Goal: Book appointment/travel/reservation

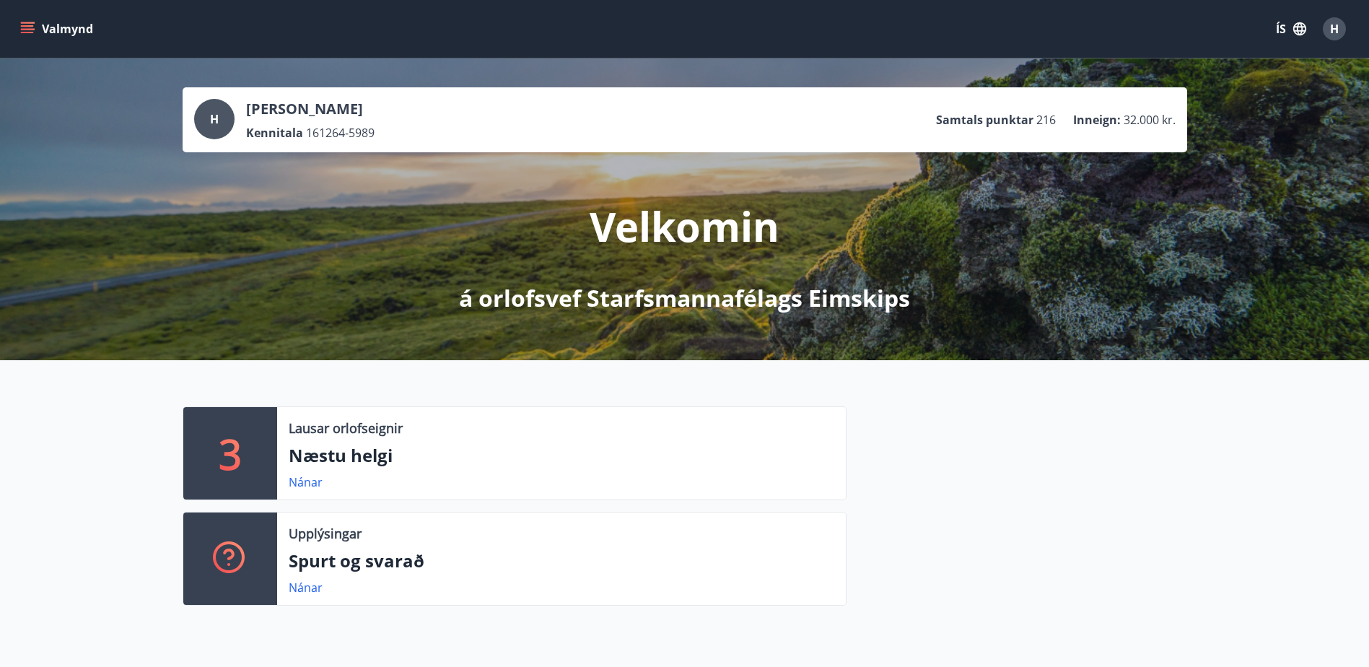
click at [237, 447] on p "3" at bounding box center [230, 453] width 23 height 55
click at [289, 480] on link "Nánar" at bounding box center [306, 482] width 34 height 16
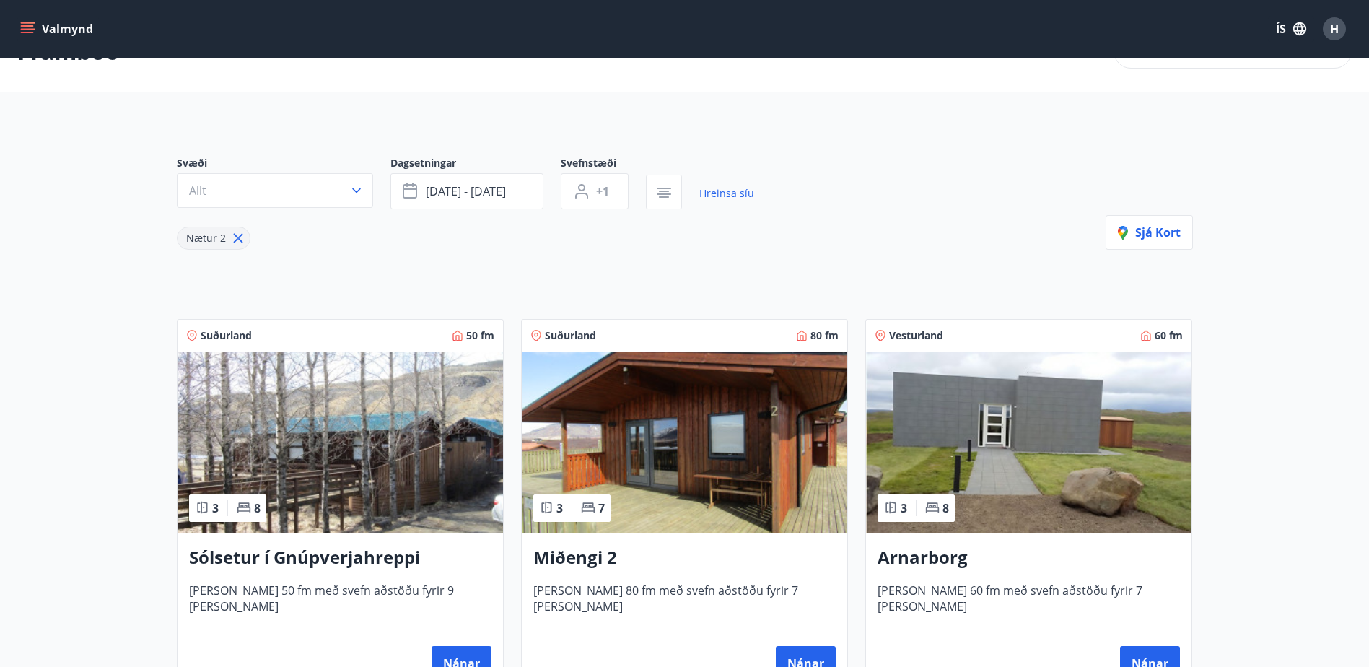
scroll to position [72, 0]
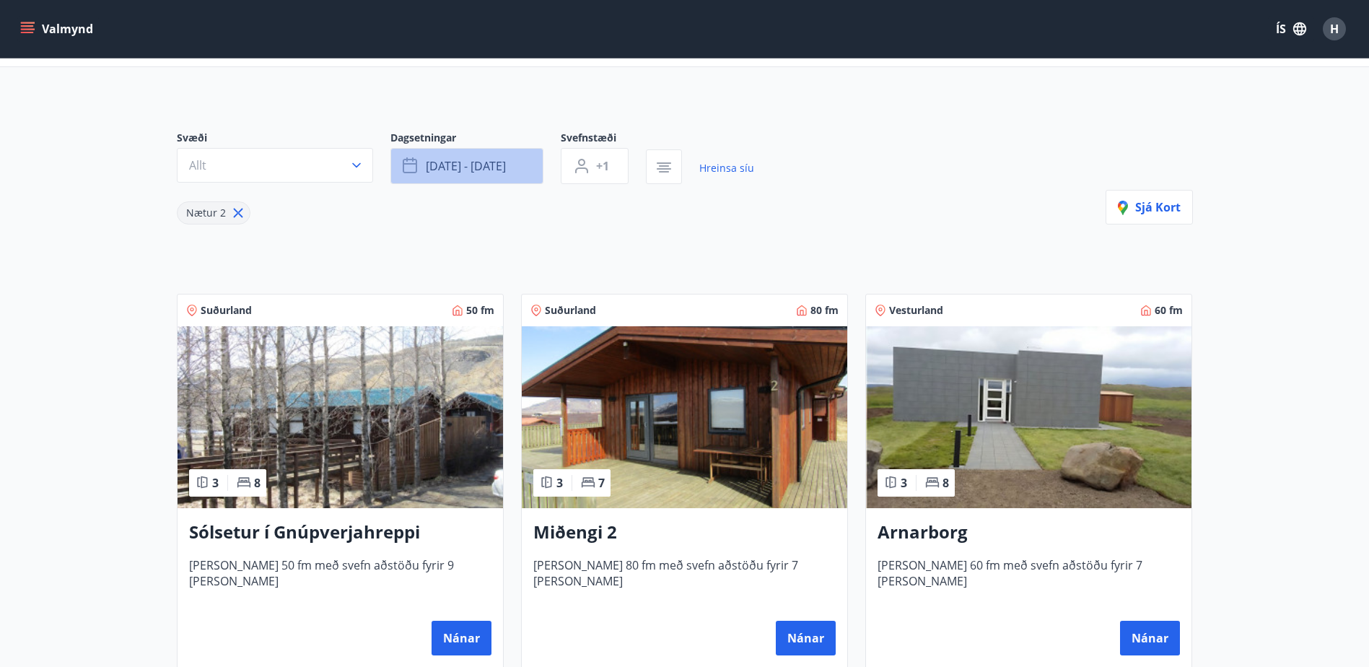
click at [509, 170] on button "[DATE] - [DATE]" at bounding box center [466, 166] width 153 height 36
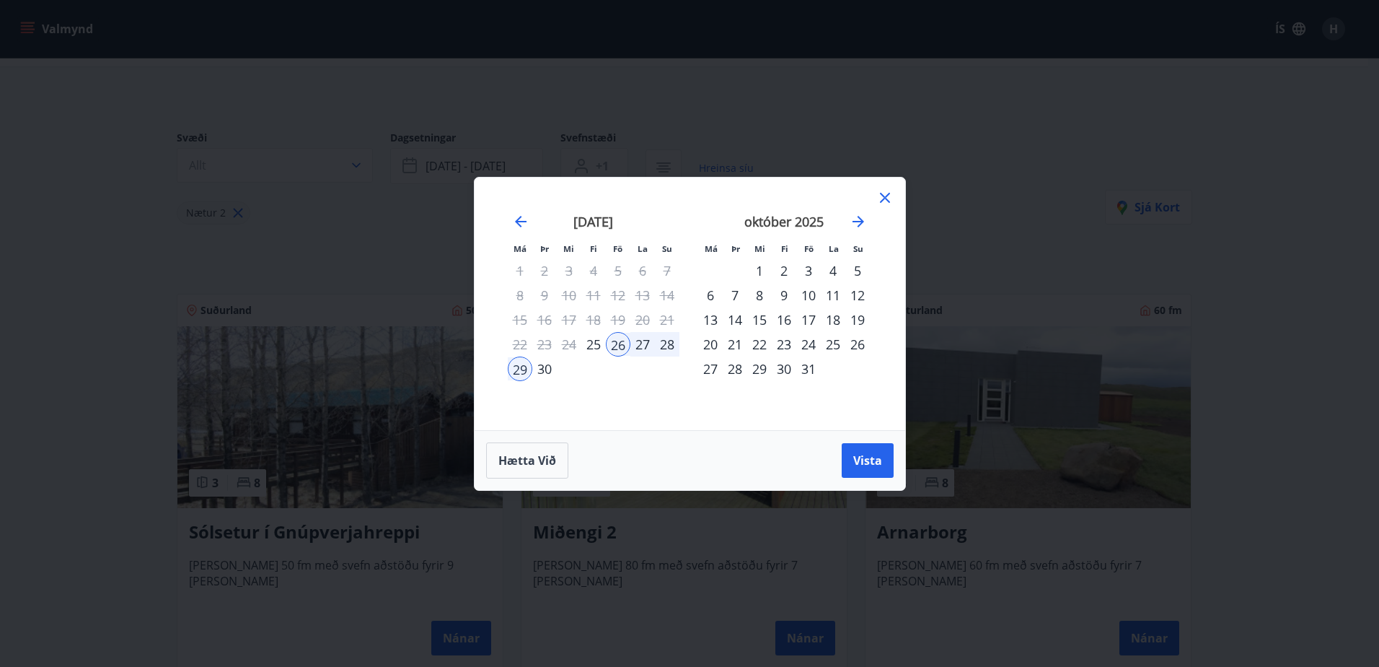
click at [806, 322] on div "17" at bounding box center [808, 319] width 25 height 25
click at [867, 480] on div "Hætta við Vista" at bounding box center [690, 460] width 431 height 60
click at [882, 191] on icon at bounding box center [885, 197] width 17 height 17
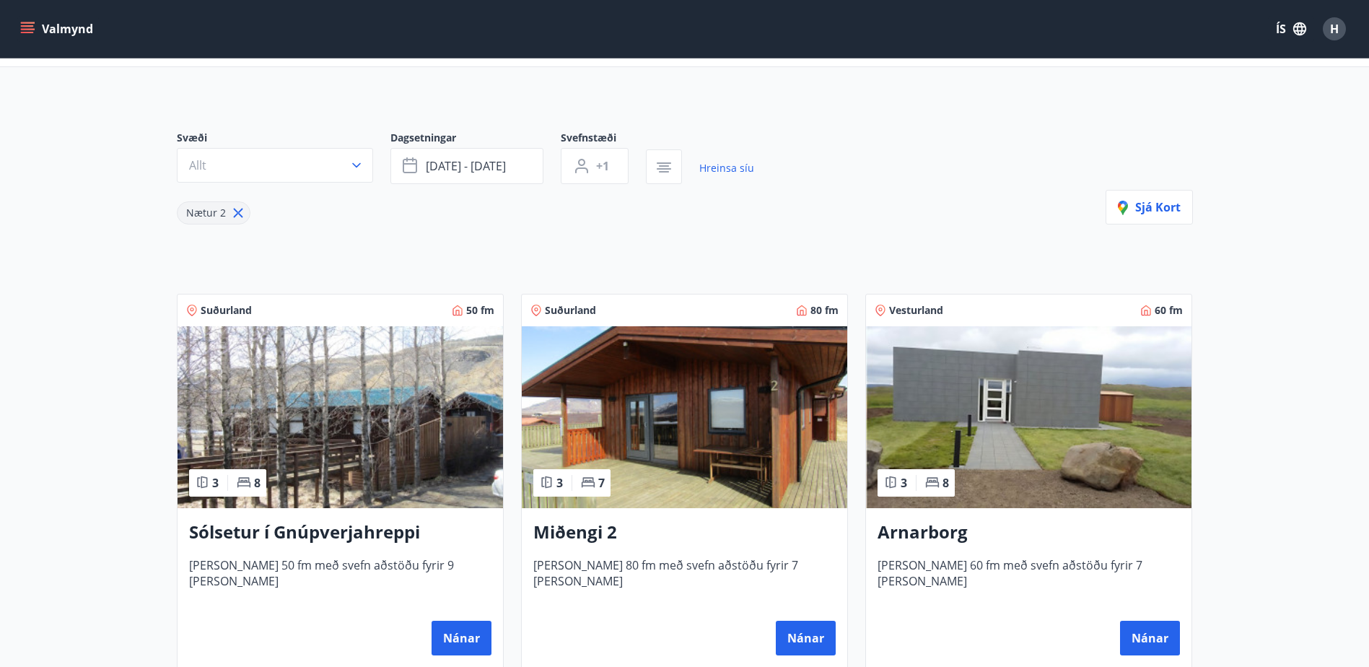
click at [636, 388] on img at bounding box center [684, 417] width 325 height 182
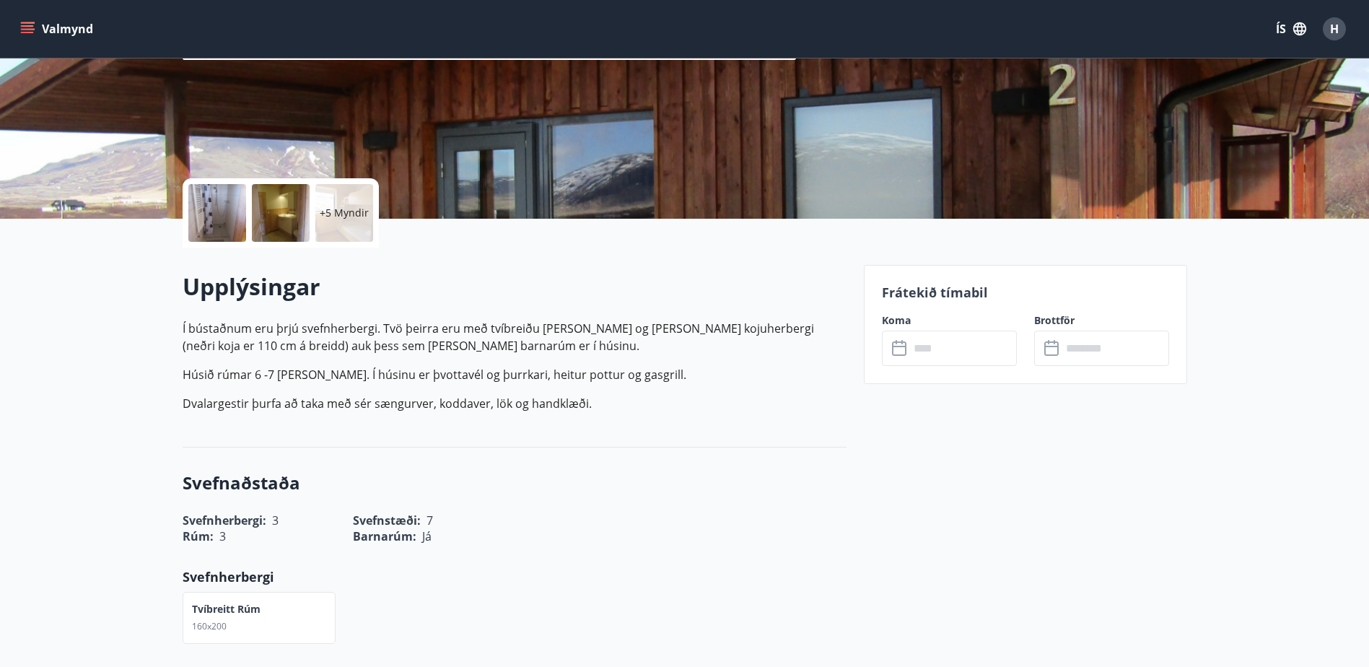
scroll to position [216, 0]
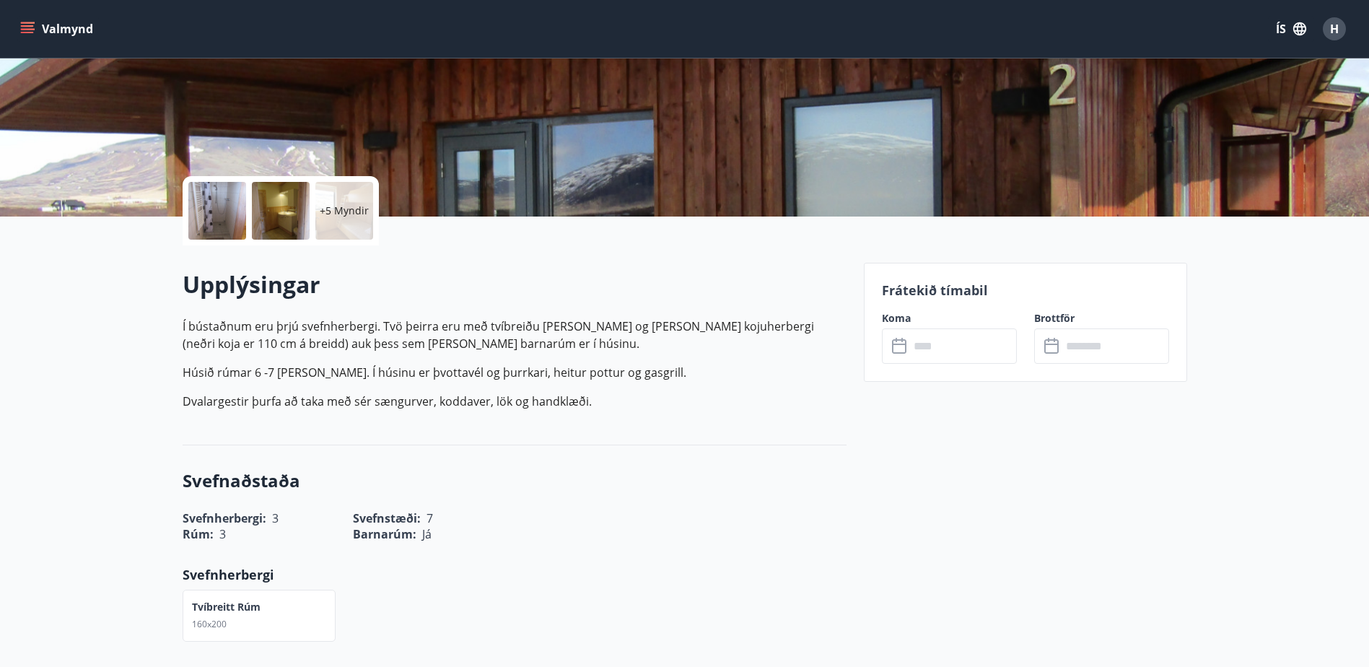
click at [941, 347] on input "text" at bounding box center [962, 345] width 107 height 35
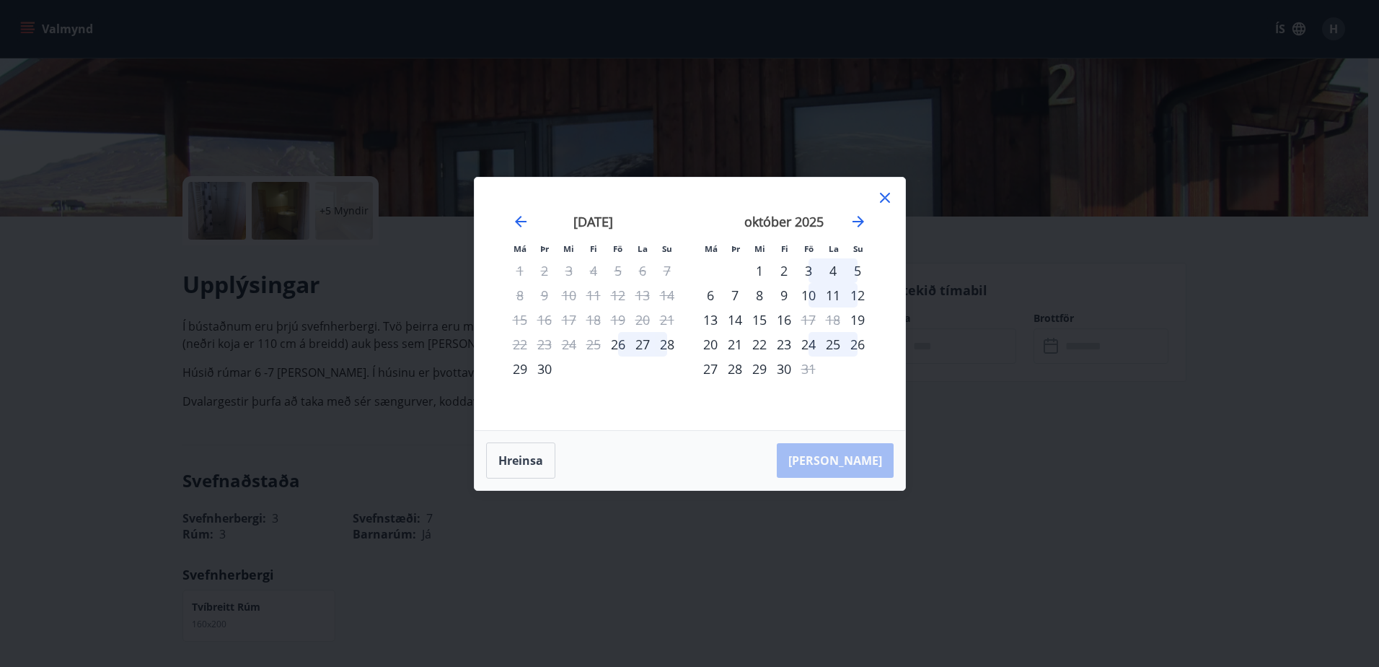
click at [789, 322] on div "16" at bounding box center [784, 319] width 25 height 25
click at [857, 457] on div "[PERSON_NAME]" at bounding box center [690, 460] width 431 height 59
click at [896, 201] on div "Má Þr Mi Fi Fö La Su Má Þr Mi Fi Fö La Su [DATE] 1 2 3 4 5 6 7 8 9 10 11 12 13 …" at bounding box center [690, 303] width 431 height 253
click at [893, 203] on icon at bounding box center [885, 197] width 17 height 17
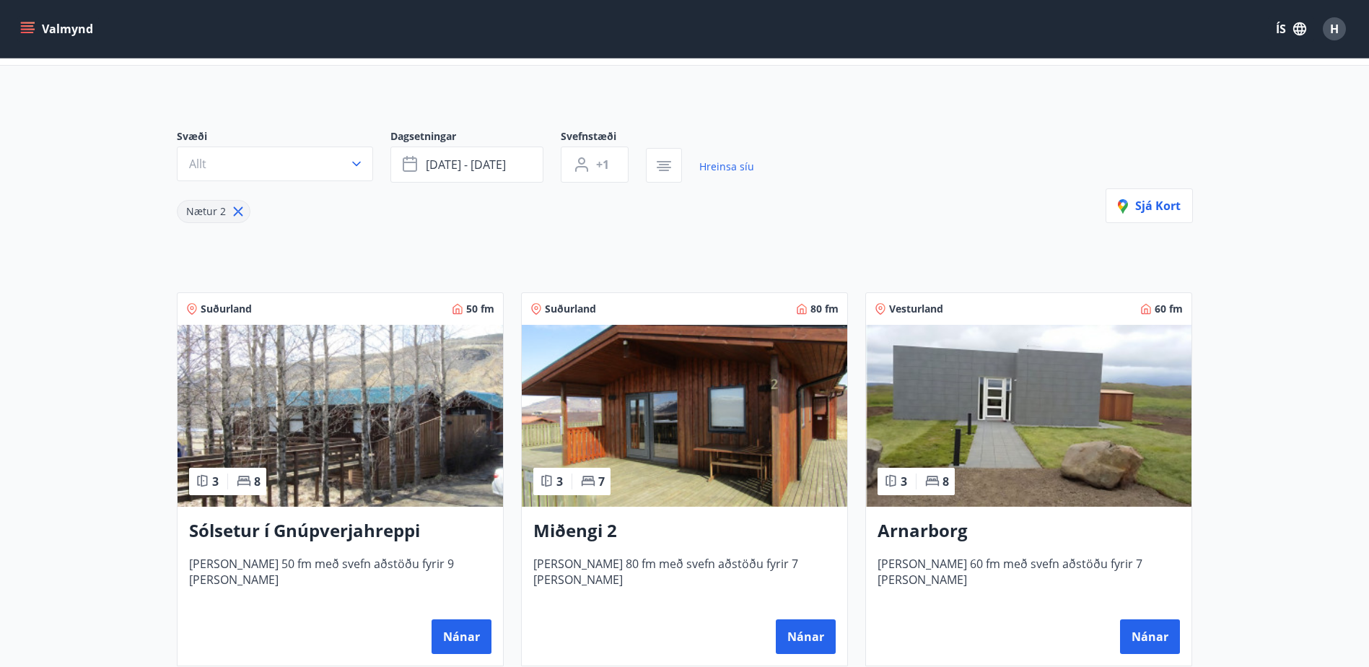
scroll to position [144, 0]
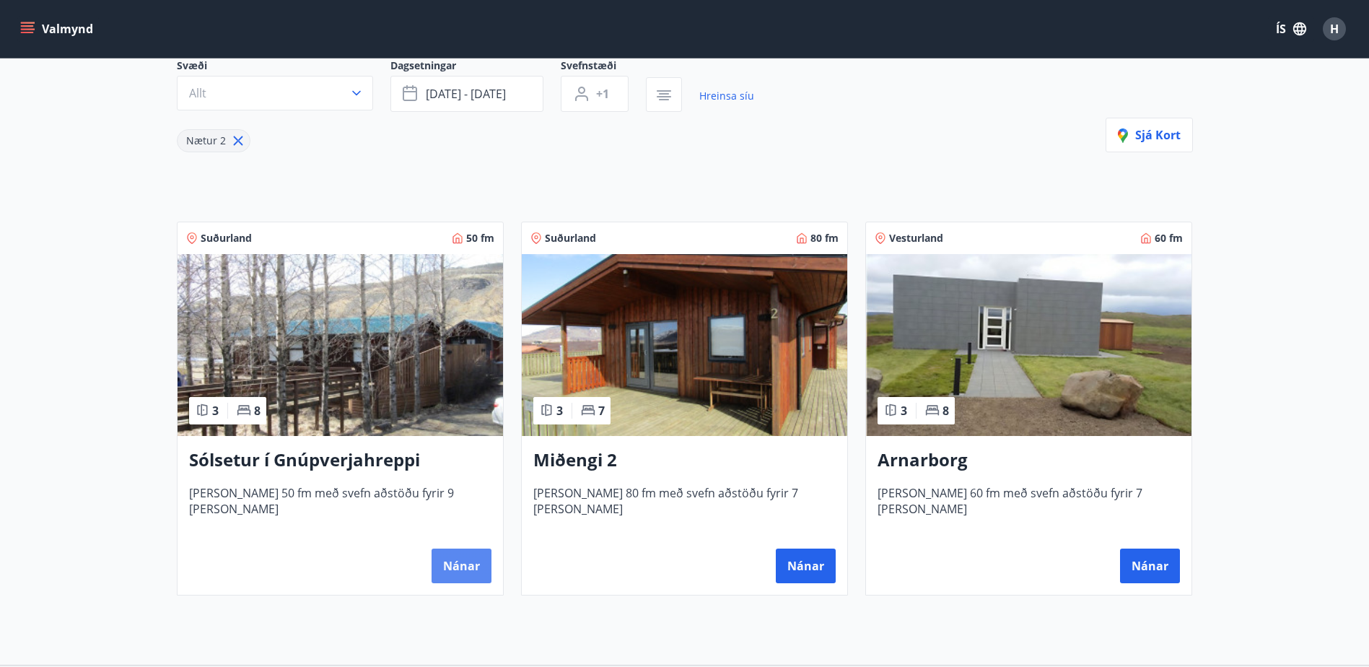
click at [470, 579] on button "Nánar" at bounding box center [461, 565] width 60 height 35
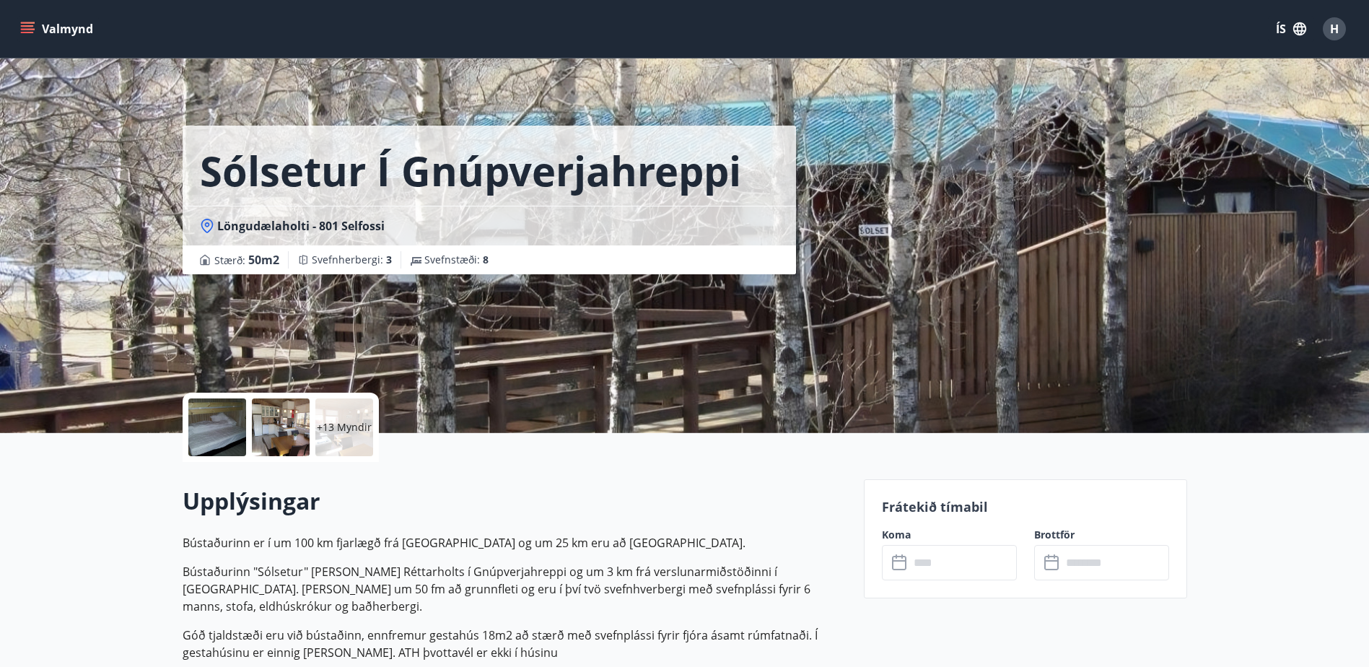
scroll to position [144, 0]
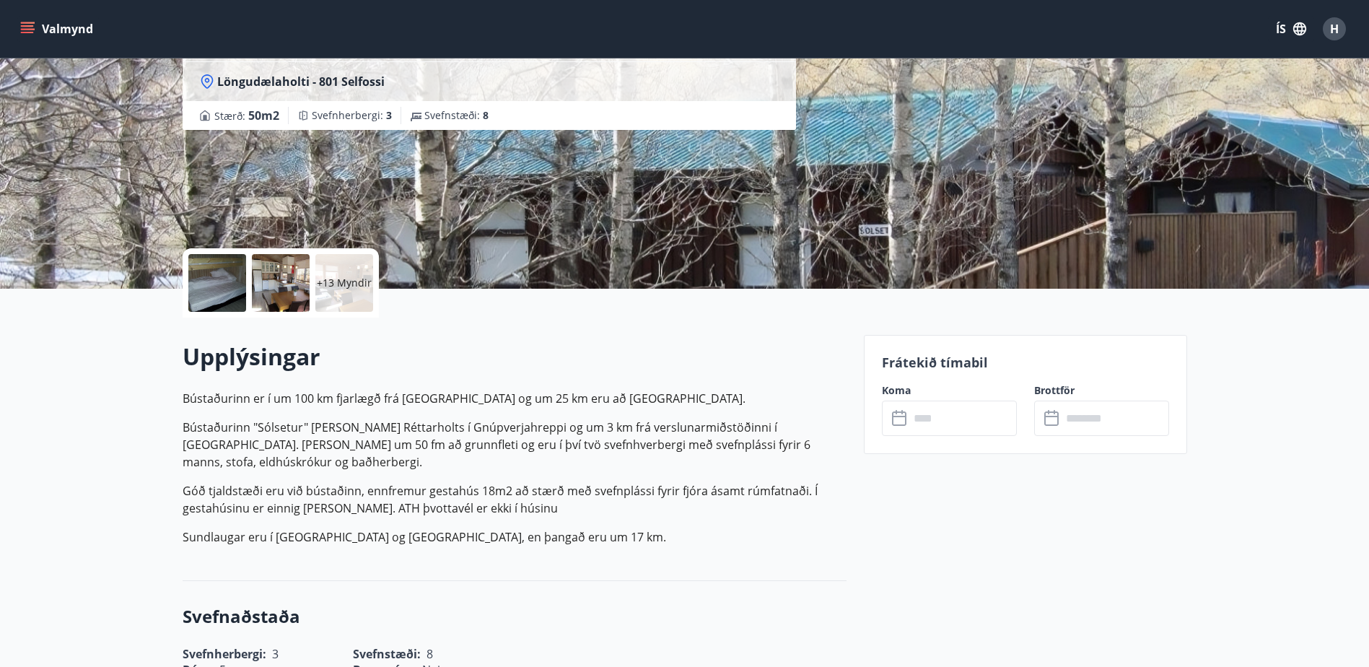
click at [944, 420] on input "text" at bounding box center [962, 417] width 107 height 35
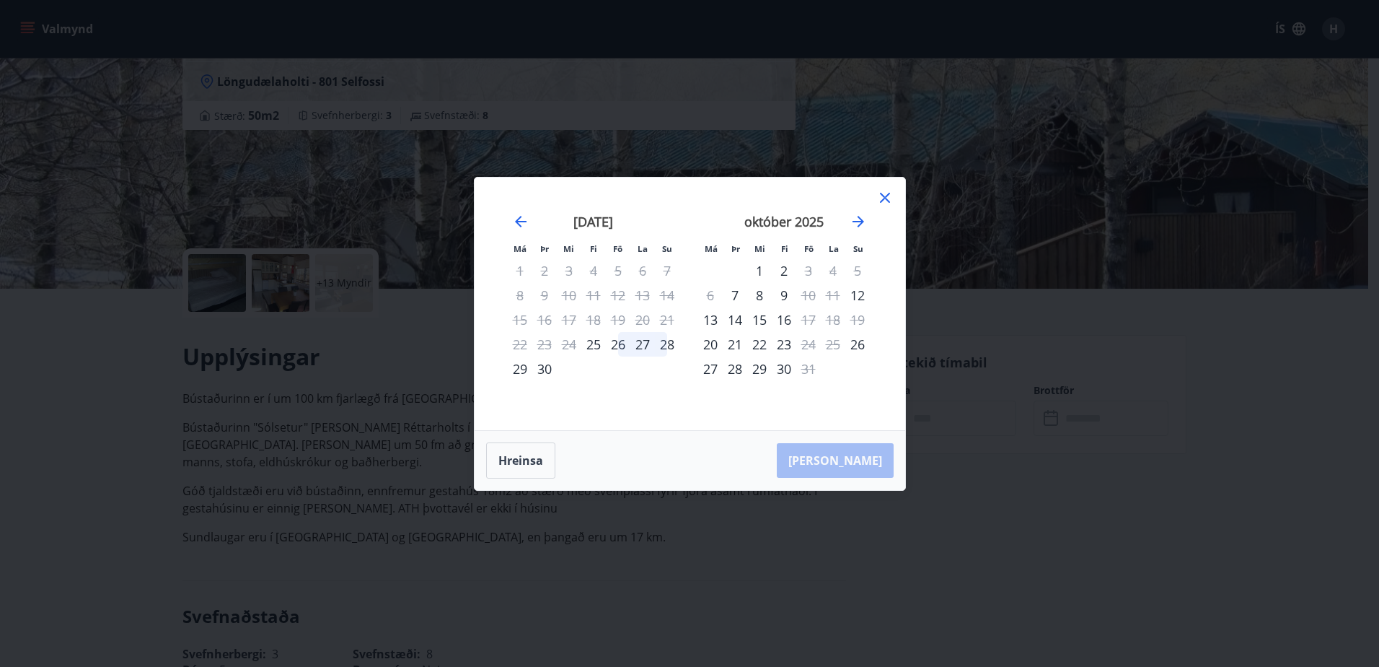
click at [781, 321] on div "16" at bounding box center [784, 319] width 25 height 25
click at [889, 196] on icon at bounding box center [885, 197] width 17 height 17
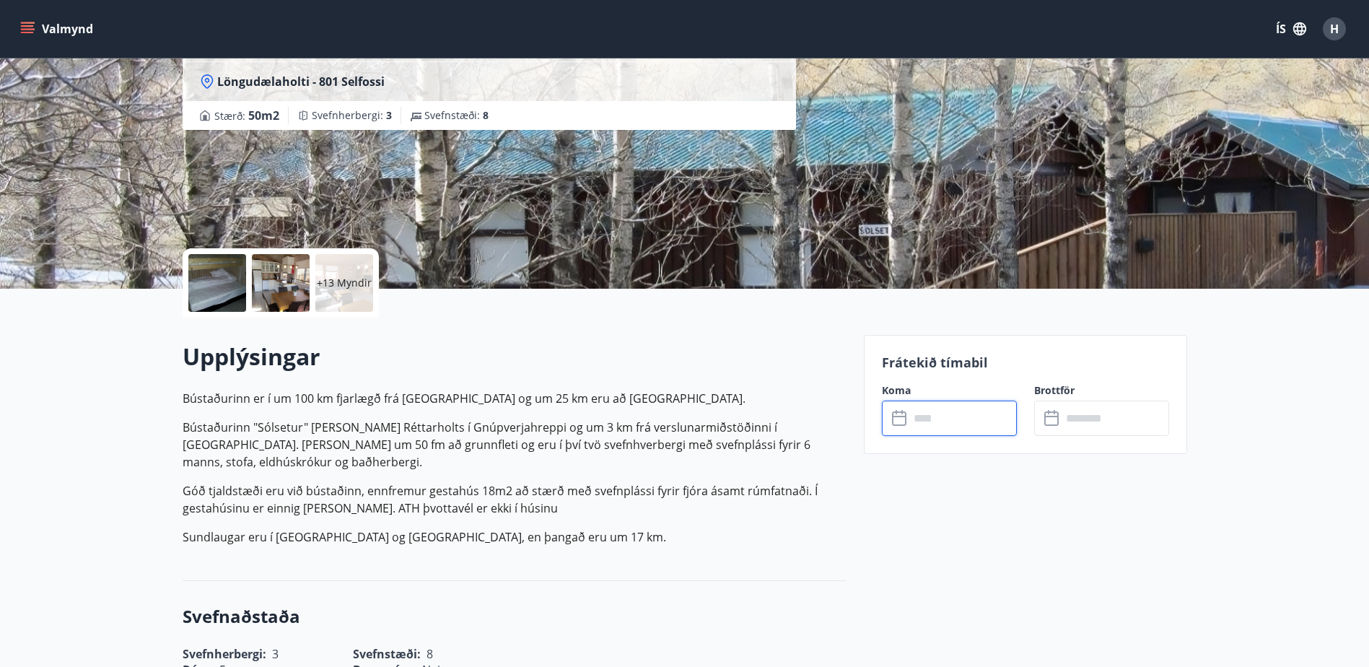
scroll to position [2, 0]
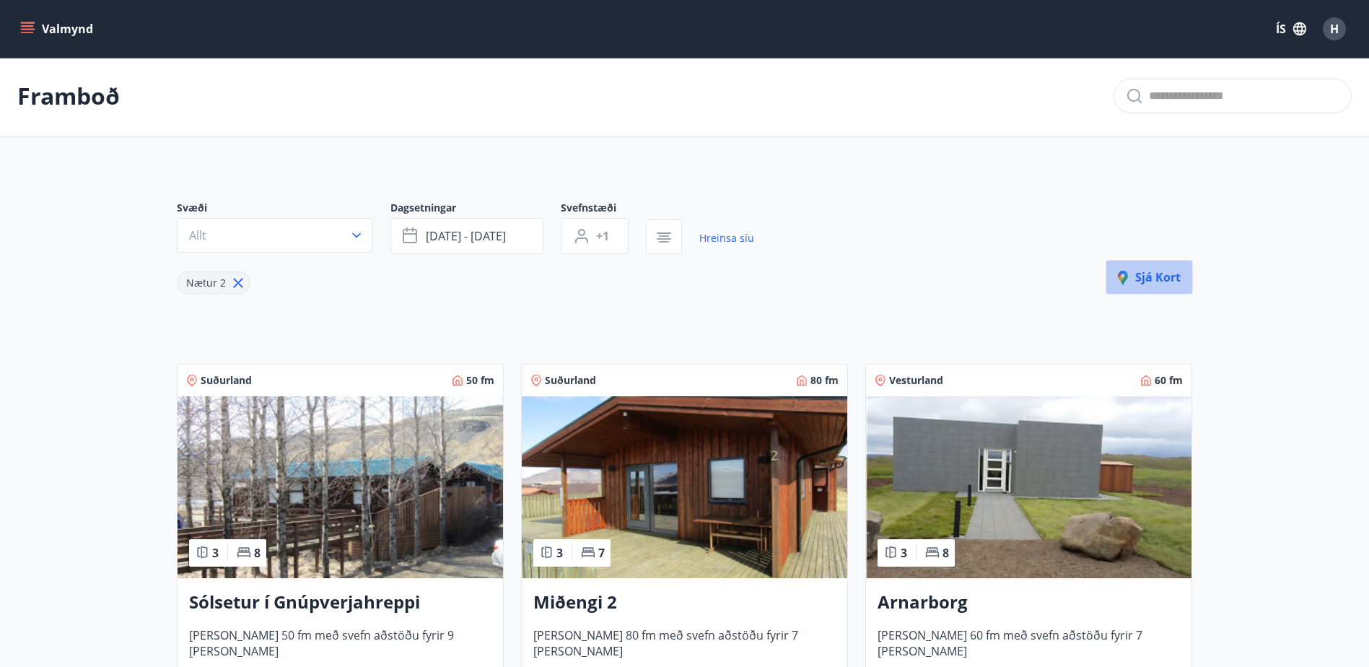
click at [1177, 287] on button "Sjá kort" at bounding box center [1148, 277] width 87 height 35
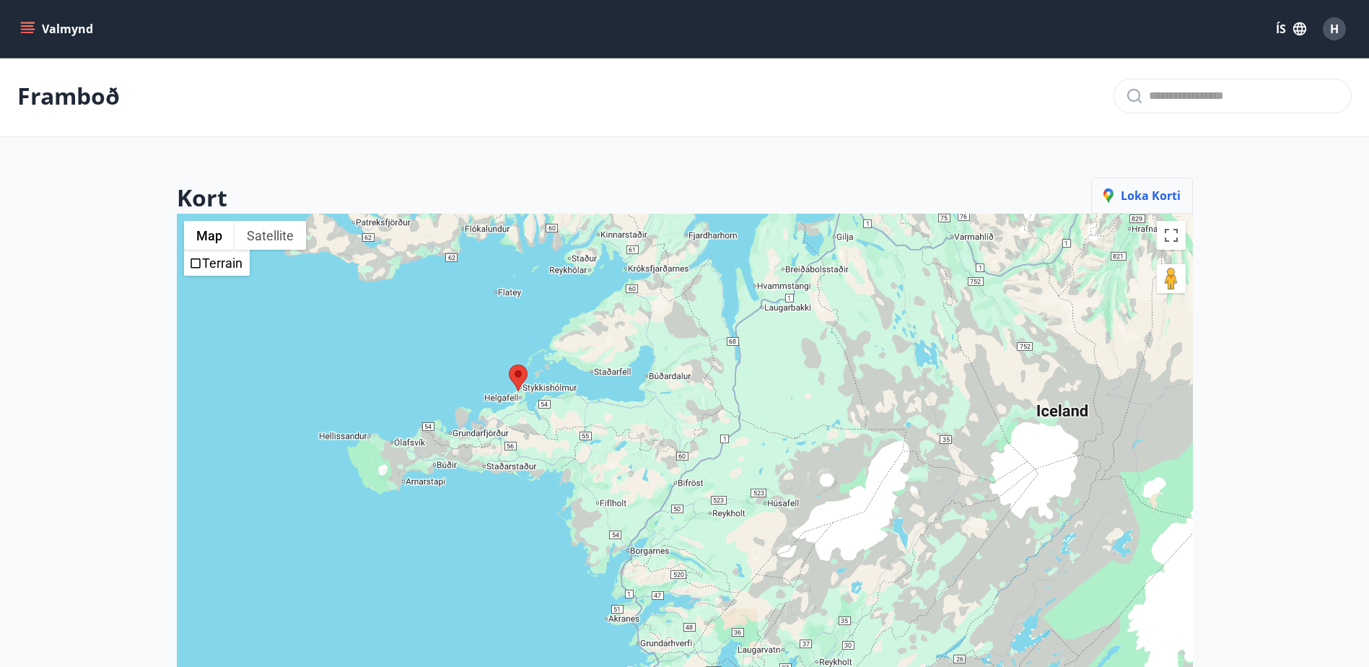
click at [1144, 188] on span "Loka korti" at bounding box center [1141, 196] width 77 height 16
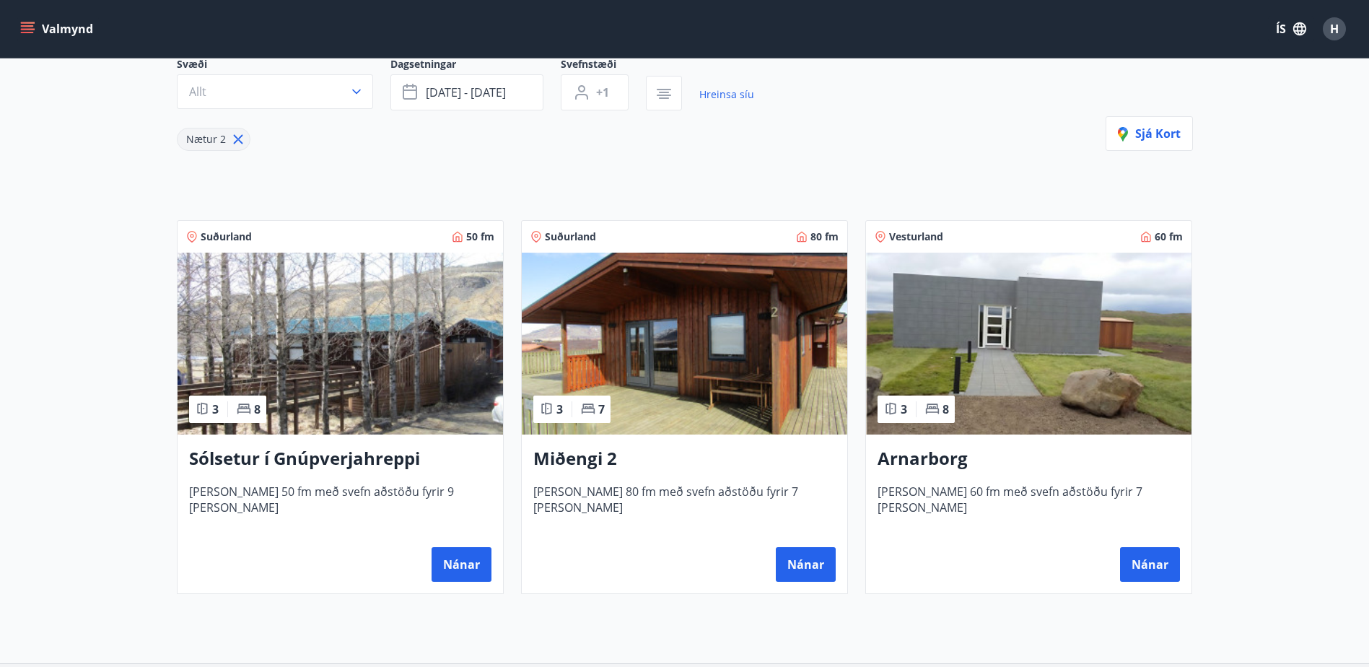
scroll to position [146, 0]
click at [680, 399] on img at bounding box center [684, 343] width 325 height 182
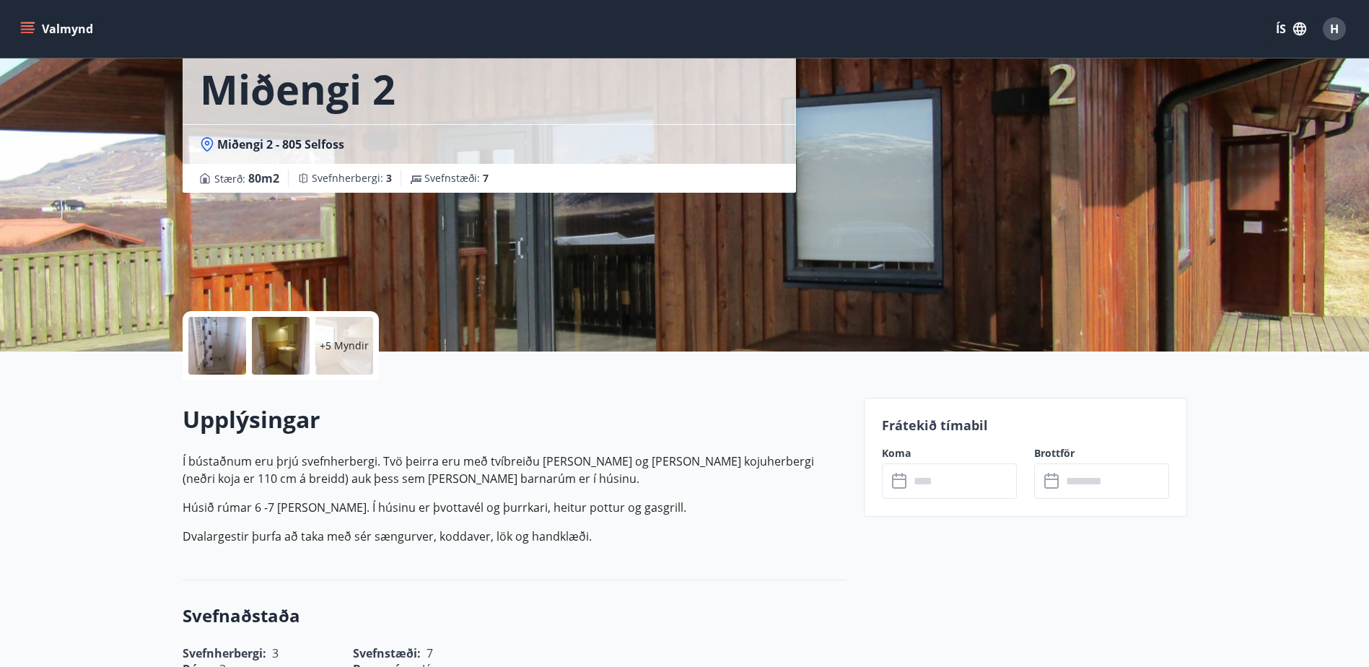
scroll to position [72, 0]
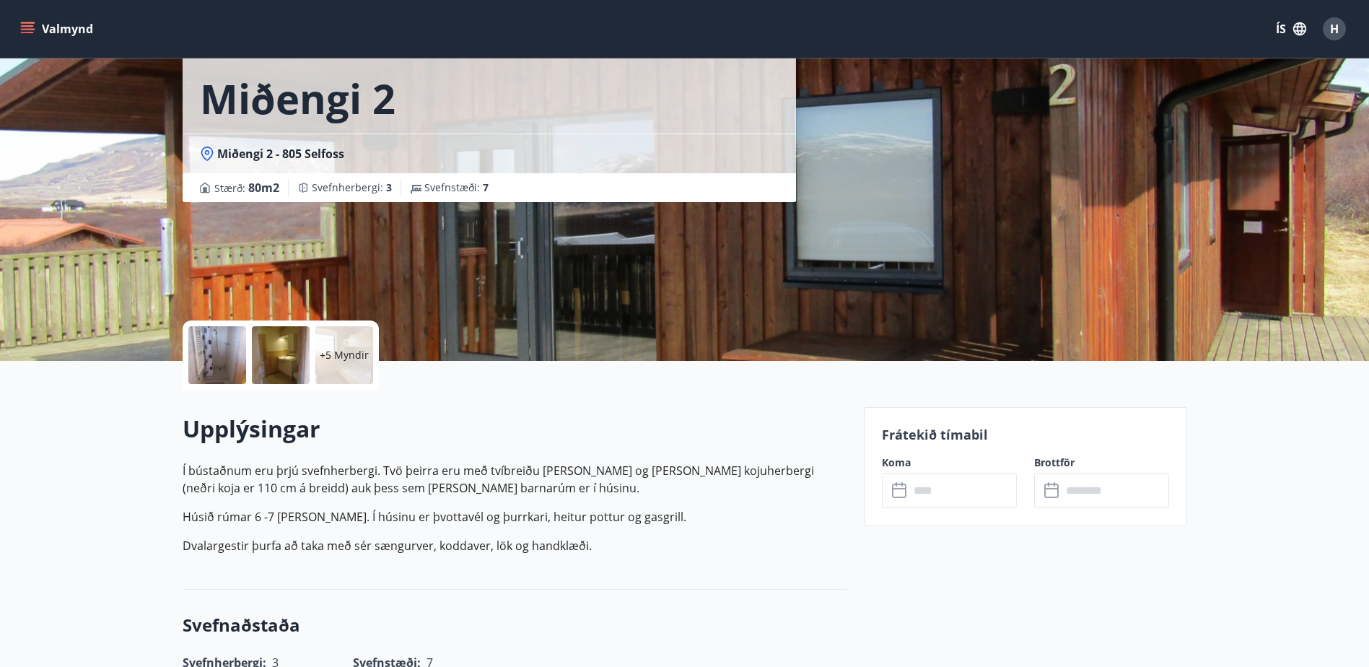
click at [870, 457] on div "Koma ​ ​" at bounding box center [940, 481] width 152 height 53
click at [940, 483] on input "text" at bounding box center [962, 490] width 107 height 35
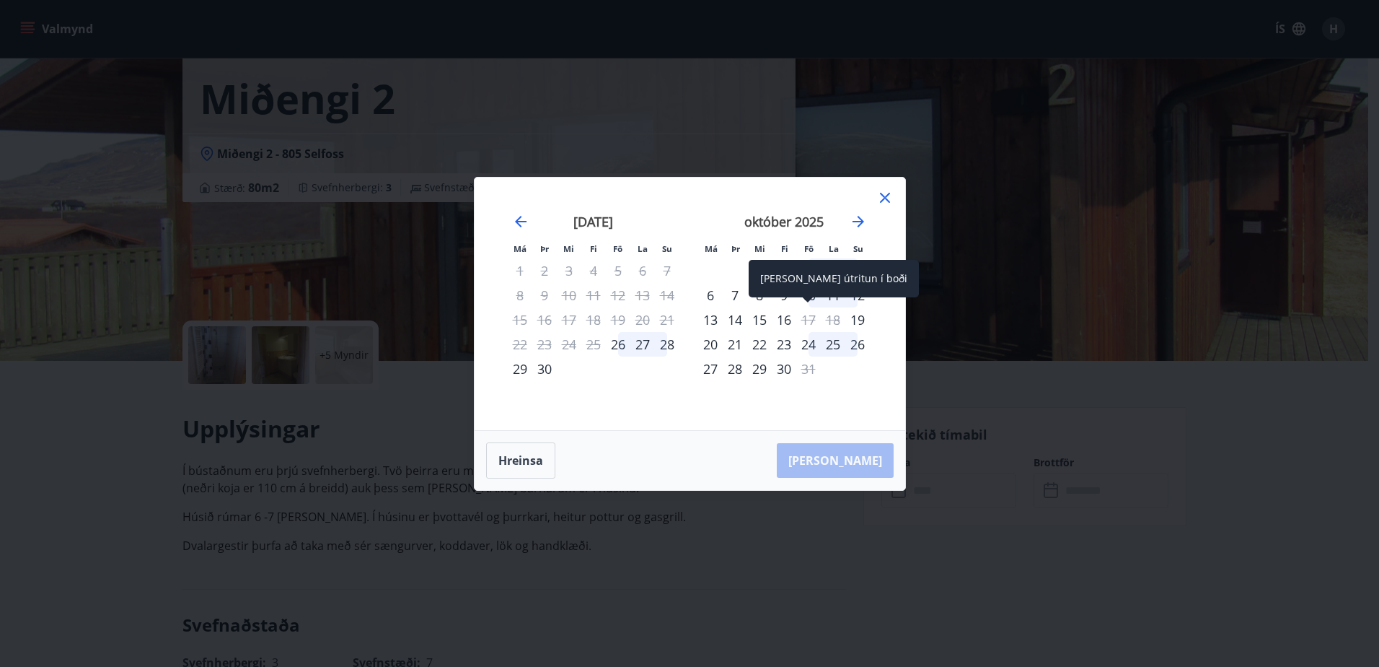
click at [807, 316] on div "17" at bounding box center [808, 319] width 25 height 25
click at [788, 321] on div "16" at bounding box center [784, 319] width 25 height 25
click at [805, 315] on div "17" at bounding box center [808, 319] width 25 height 25
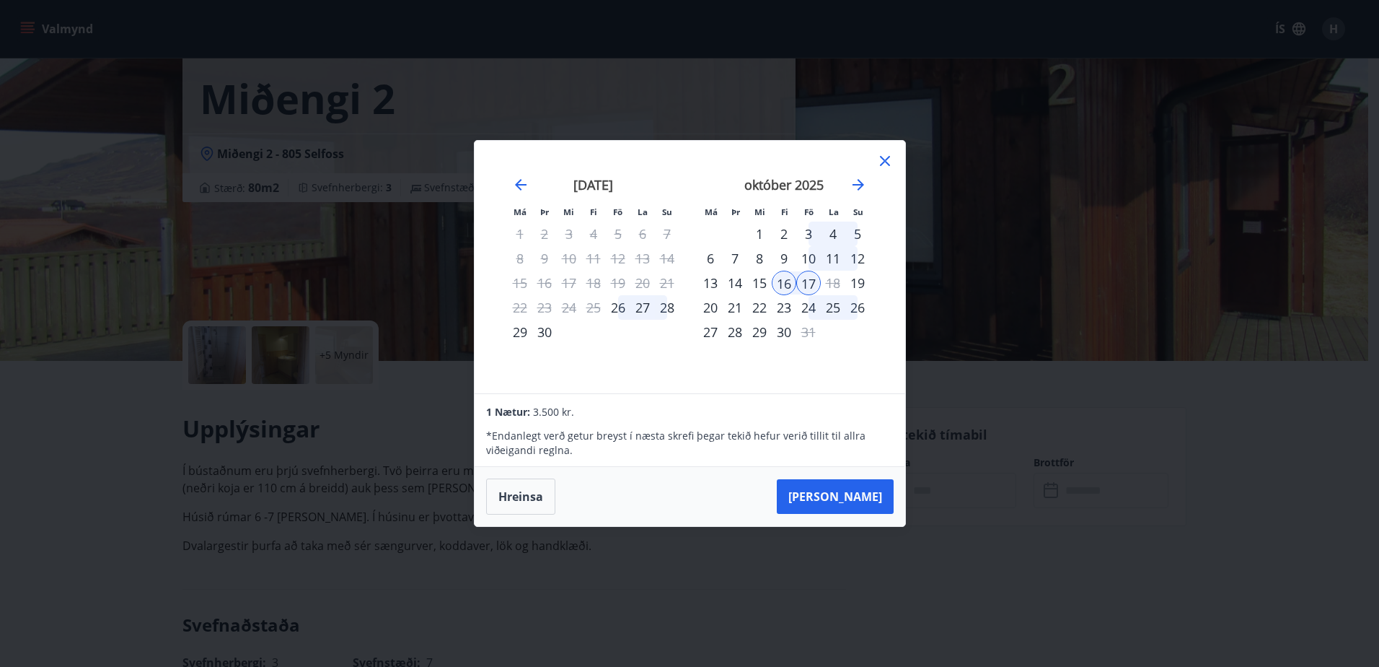
click at [830, 285] on div "18" at bounding box center [833, 283] width 25 height 25
click at [851, 281] on div "19" at bounding box center [858, 283] width 25 height 25
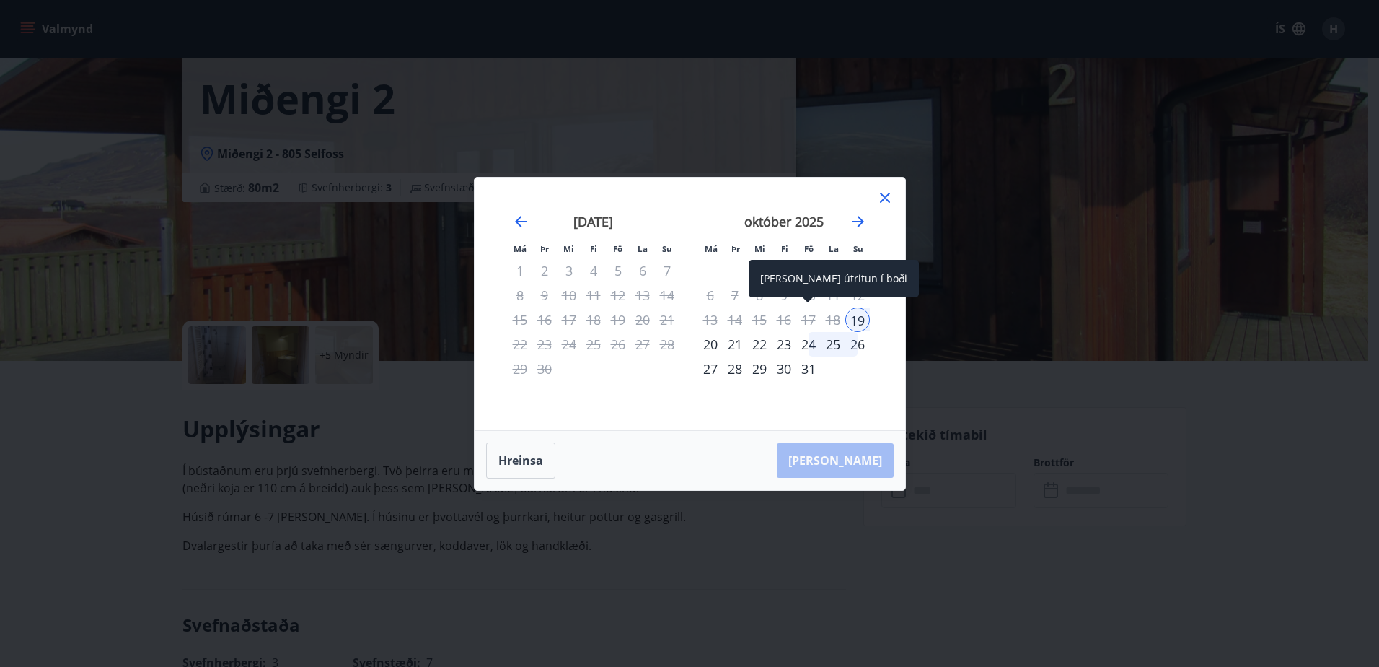
click at [808, 320] on div "17" at bounding box center [808, 319] width 25 height 25
click at [888, 198] on icon at bounding box center [885, 197] width 17 height 17
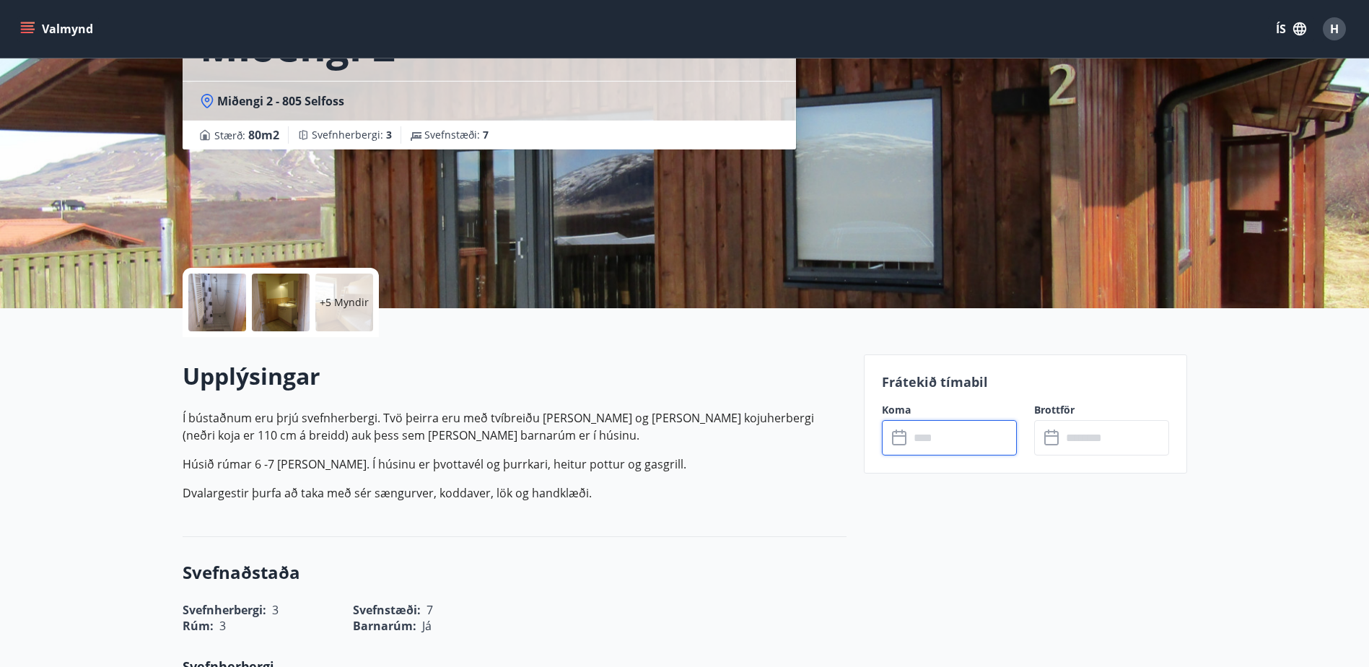
scroll to position [0, 0]
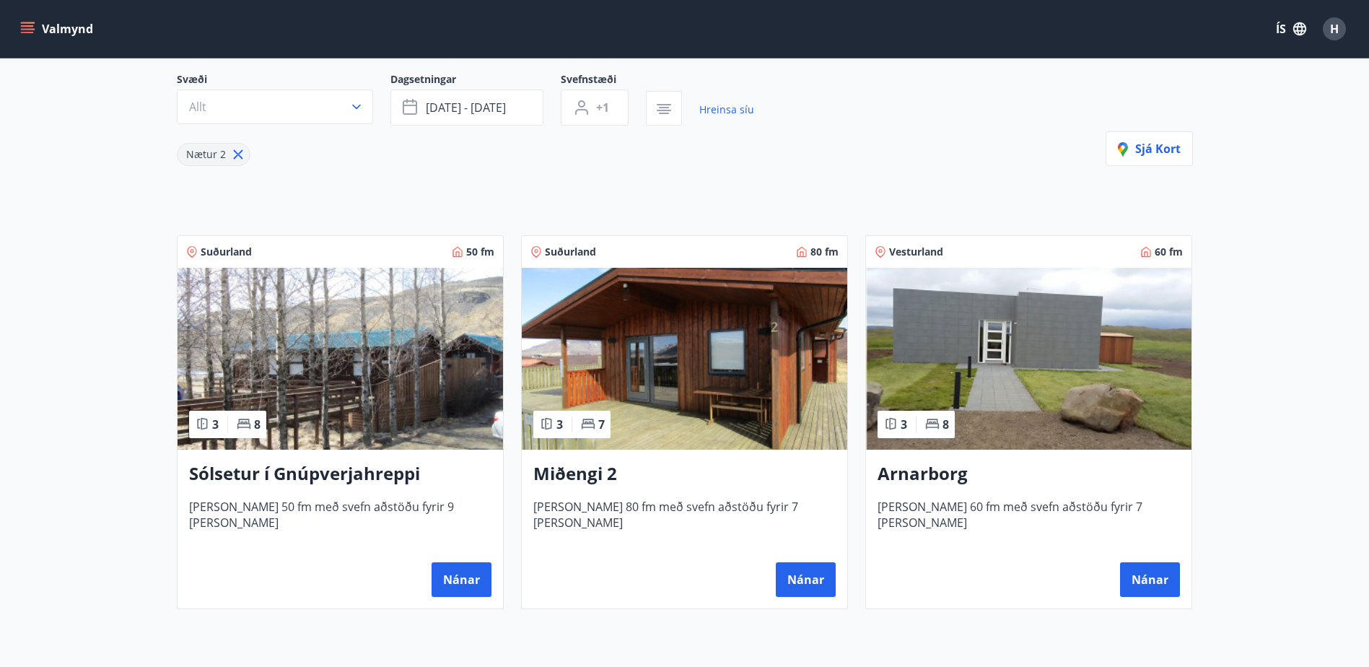
scroll to position [119, 0]
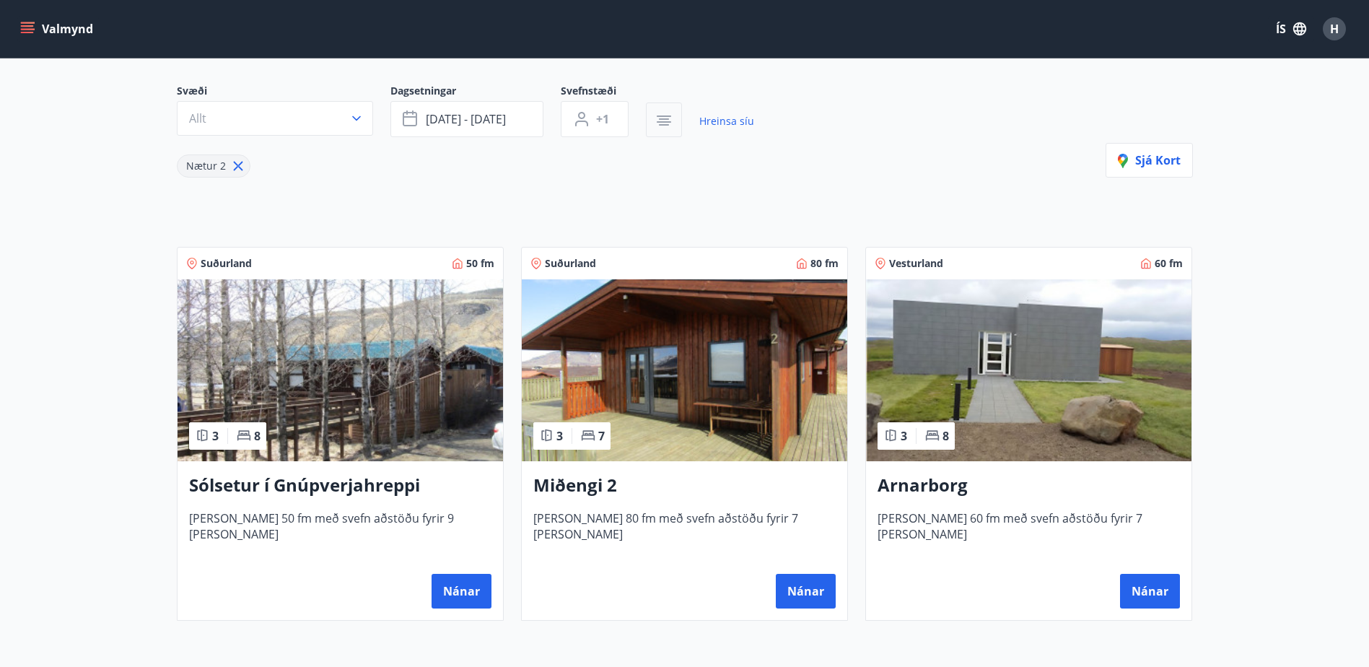
click at [665, 126] on icon "button" at bounding box center [663, 120] width 17 height 17
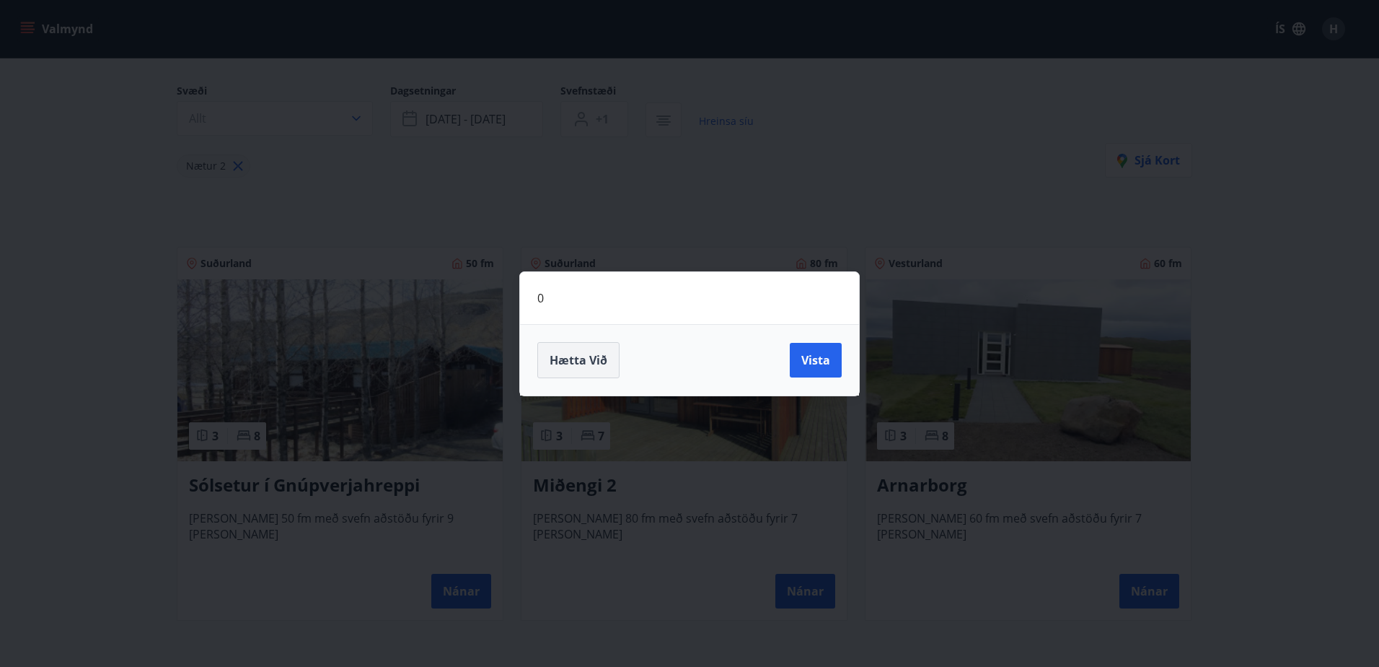
click at [574, 364] on span "Hætta við" at bounding box center [579, 360] width 58 height 16
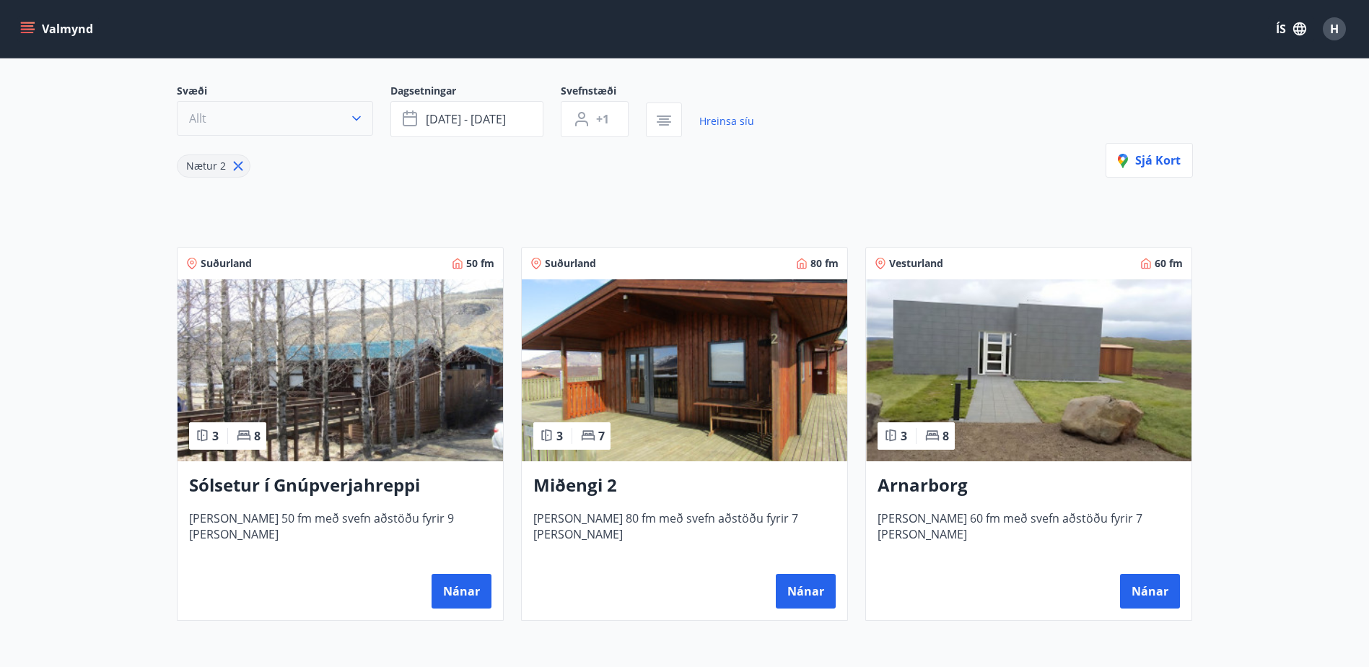
click at [350, 118] on icon "button" at bounding box center [356, 118] width 14 height 14
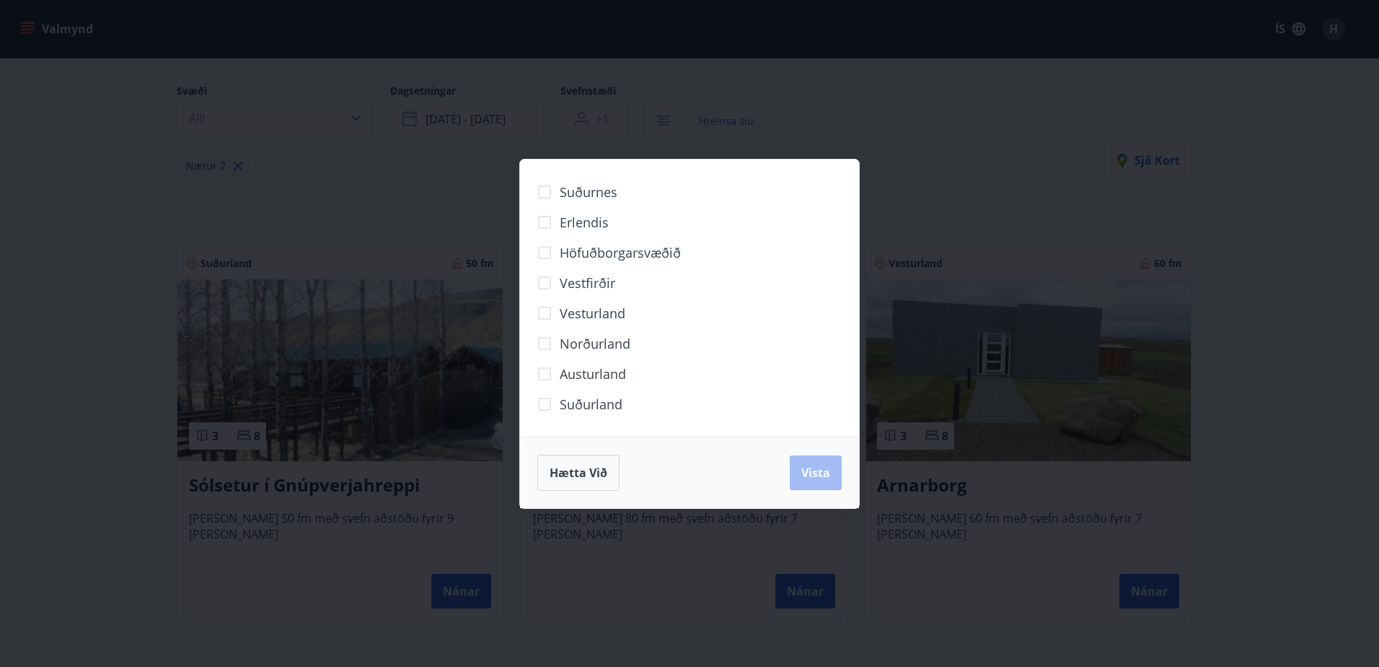
click at [353, 117] on div "Suðurnes Erlendis Höfuðborgarsvæðið [GEOGRAPHIC_DATA] [GEOGRAPHIC_DATA] [GEOGRA…" at bounding box center [689, 333] width 1379 height 667
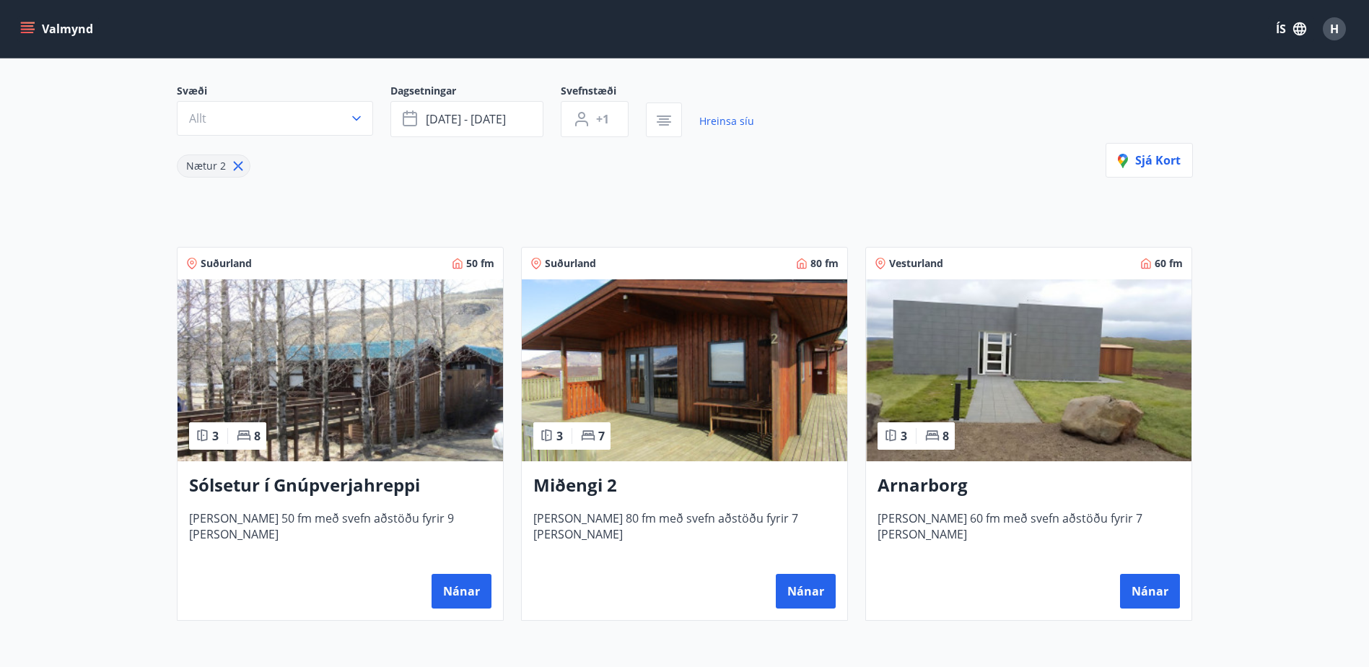
click at [233, 168] on icon at bounding box center [238, 166] width 16 height 16
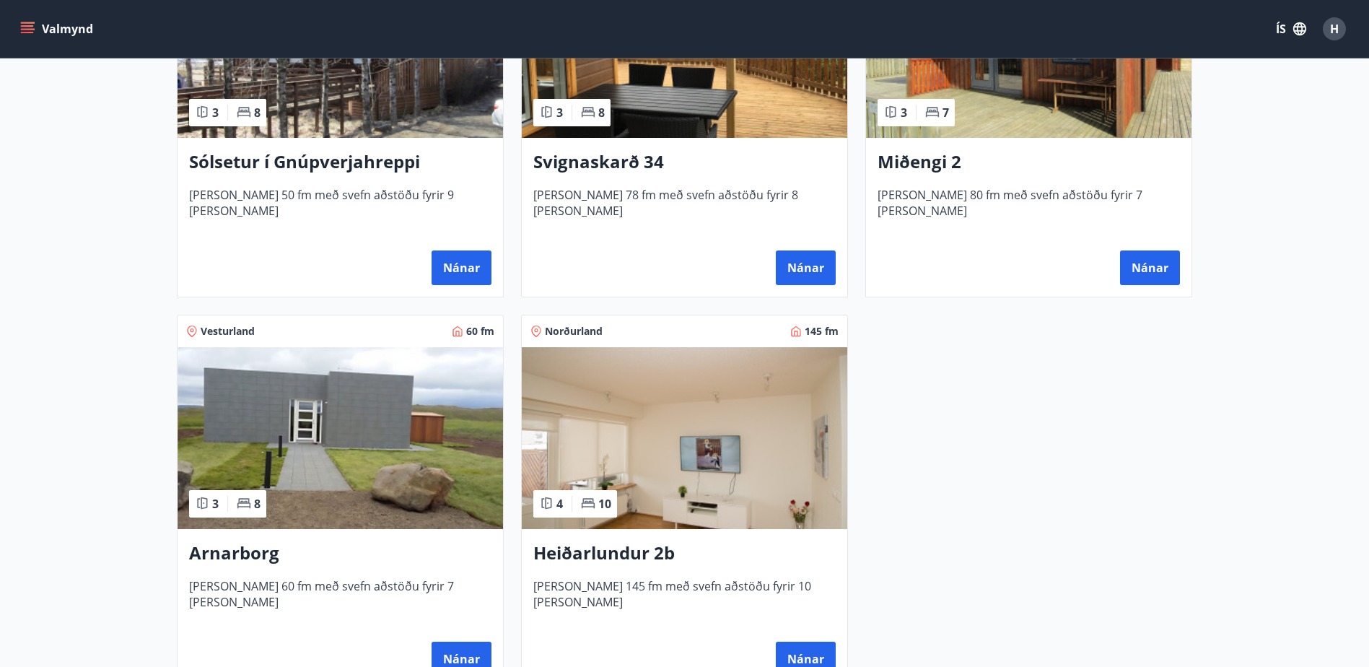
scroll to position [191, 0]
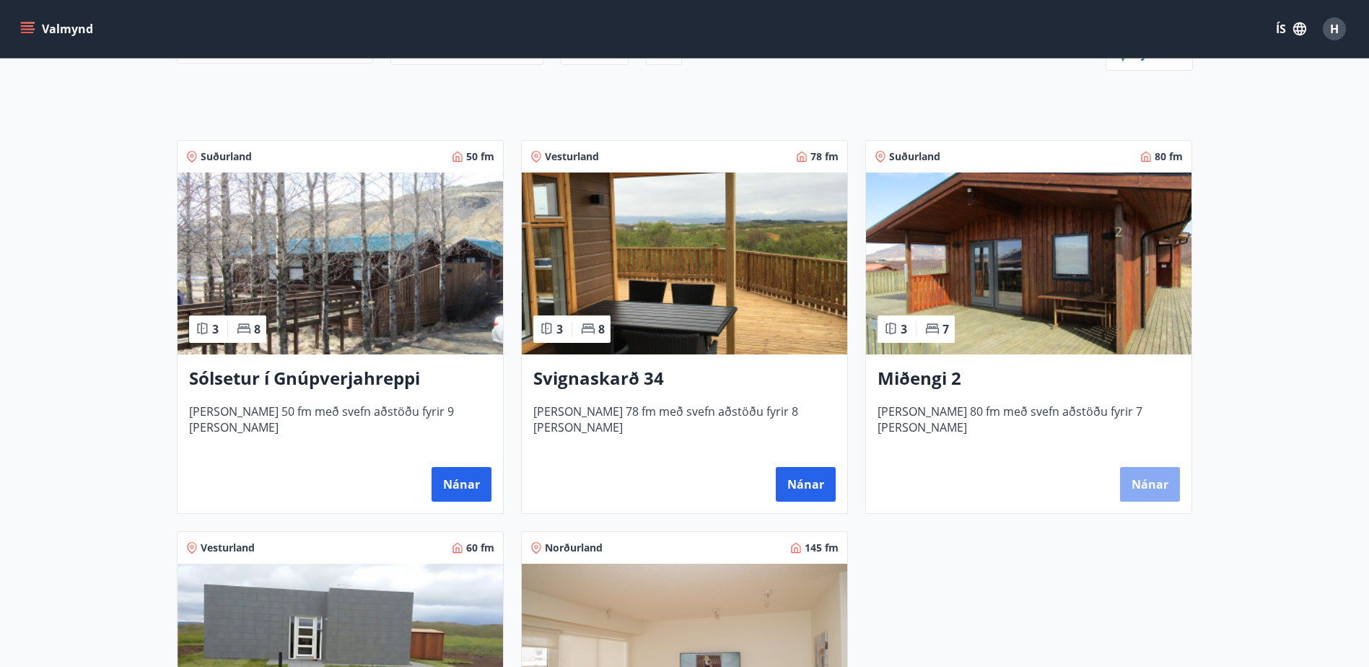
click at [1159, 487] on button "Nánar" at bounding box center [1150, 484] width 60 height 35
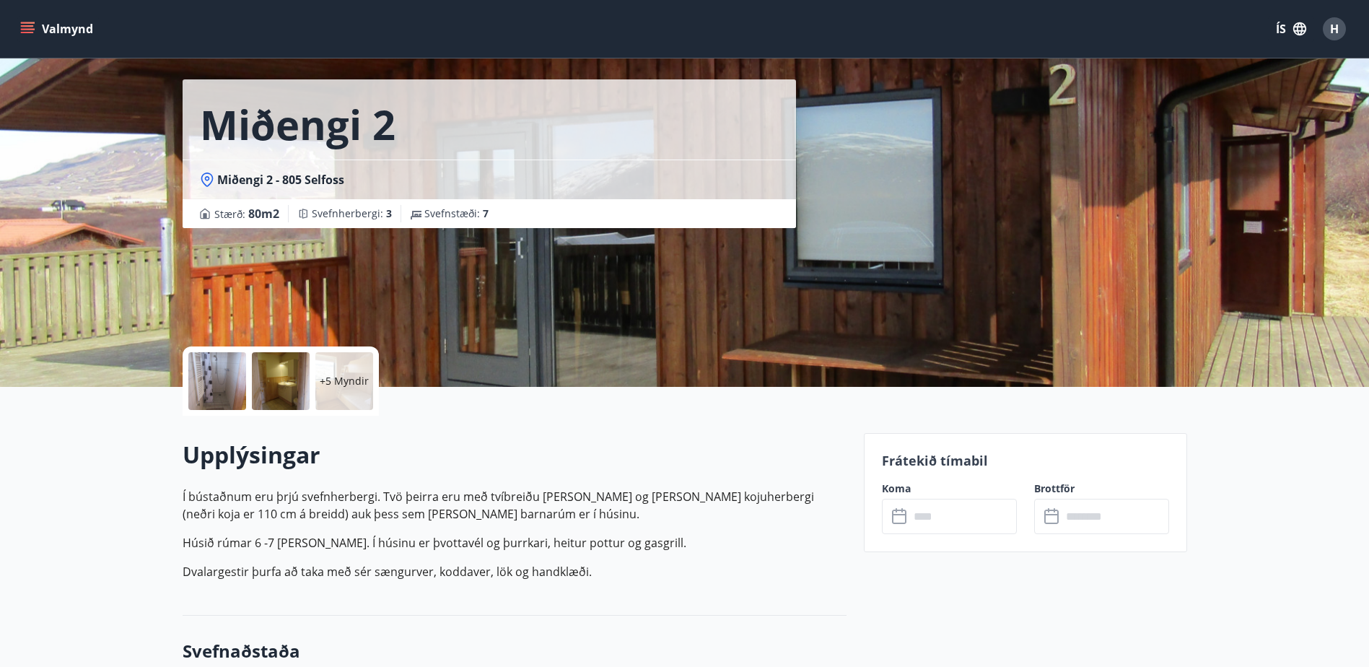
scroll to position [72, 0]
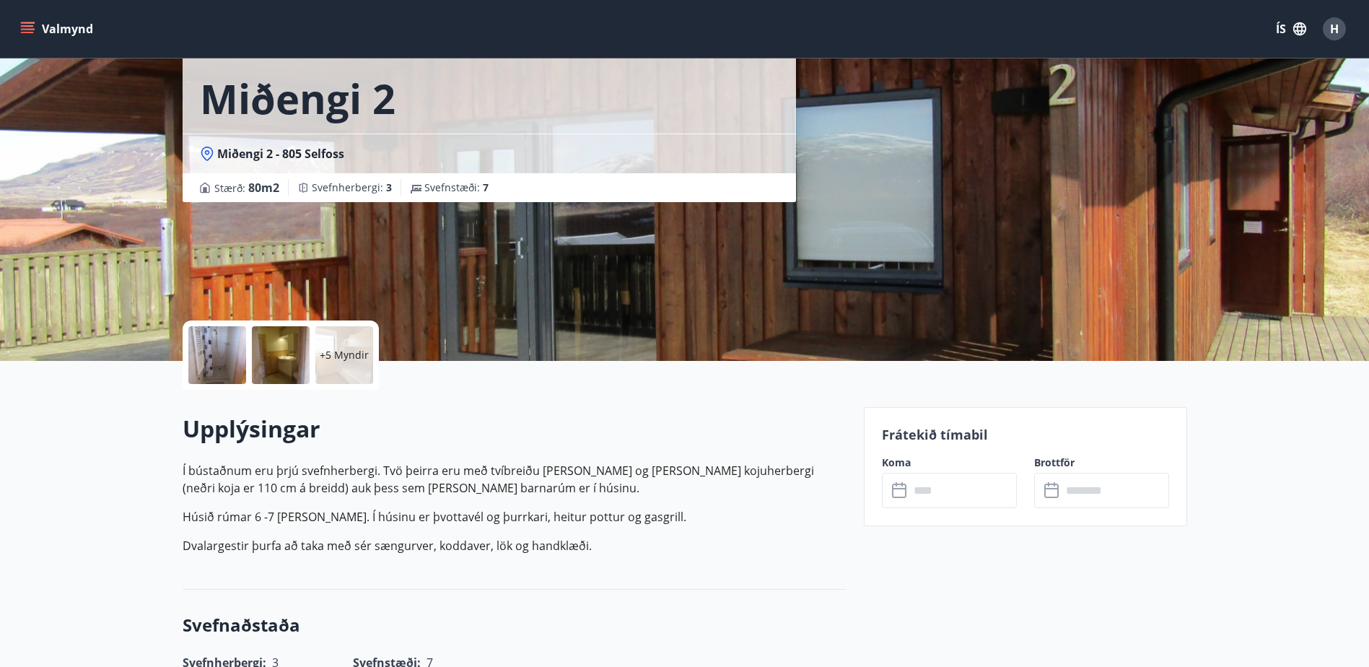
click at [953, 493] on input "text" at bounding box center [962, 490] width 107 height 35
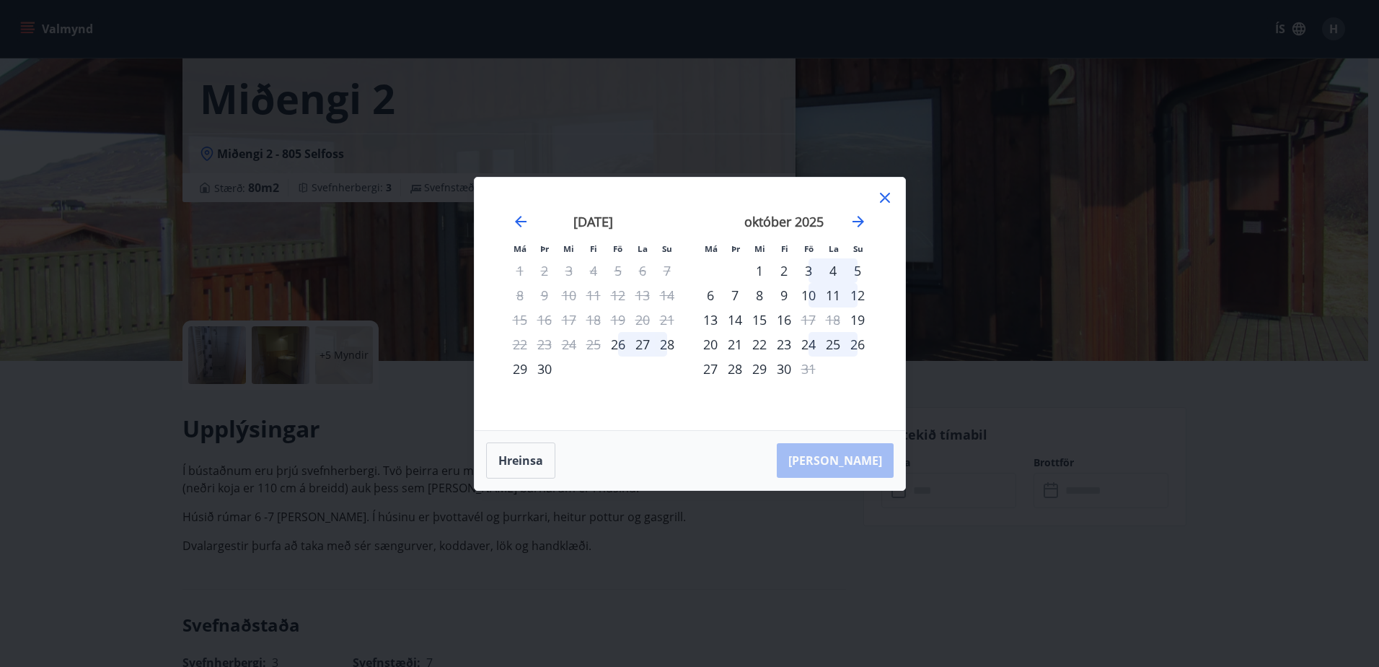
click at [782, 323] on div "16" at bounding box center [784, 319] width 25 height 25
click at [863, 222] on icon "Move forward to switch to the next month." at bounding box center [859, 222] width 12 height 12
click at [882, 190] on icon at bounding box center [885, 197] width 17 height 17
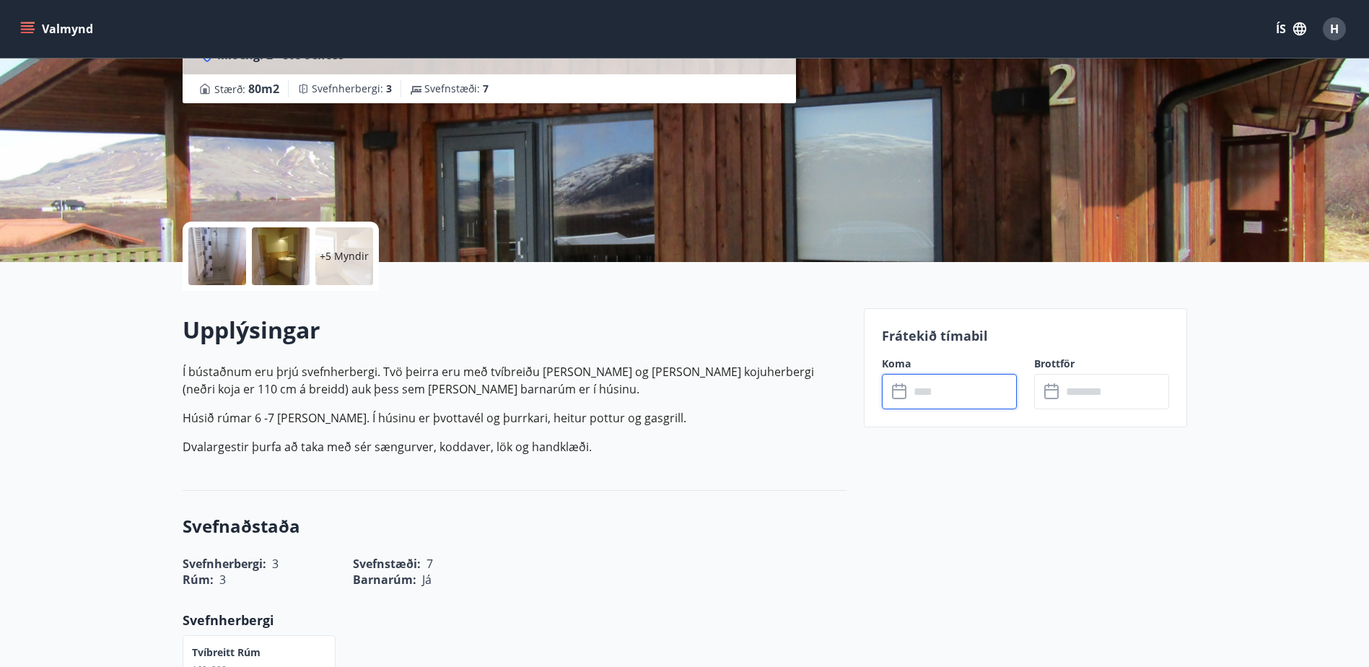
scroll to position [0, 0]
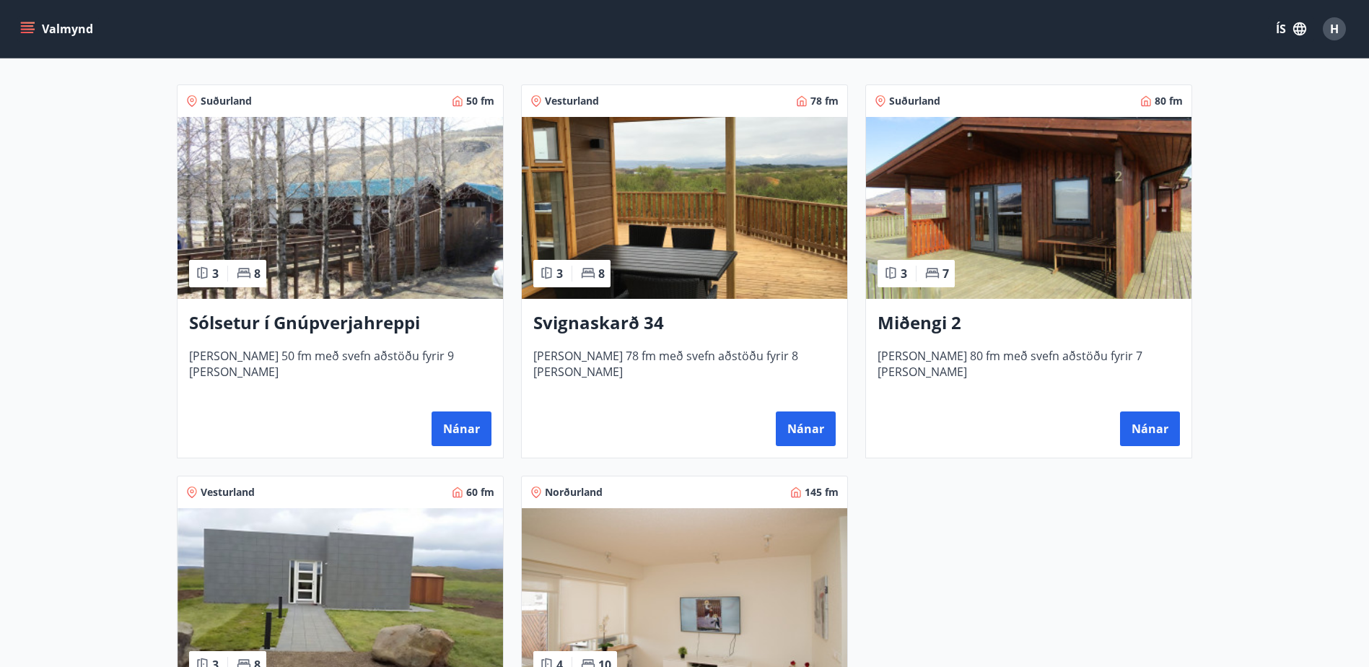
scroll to position [115, 0]
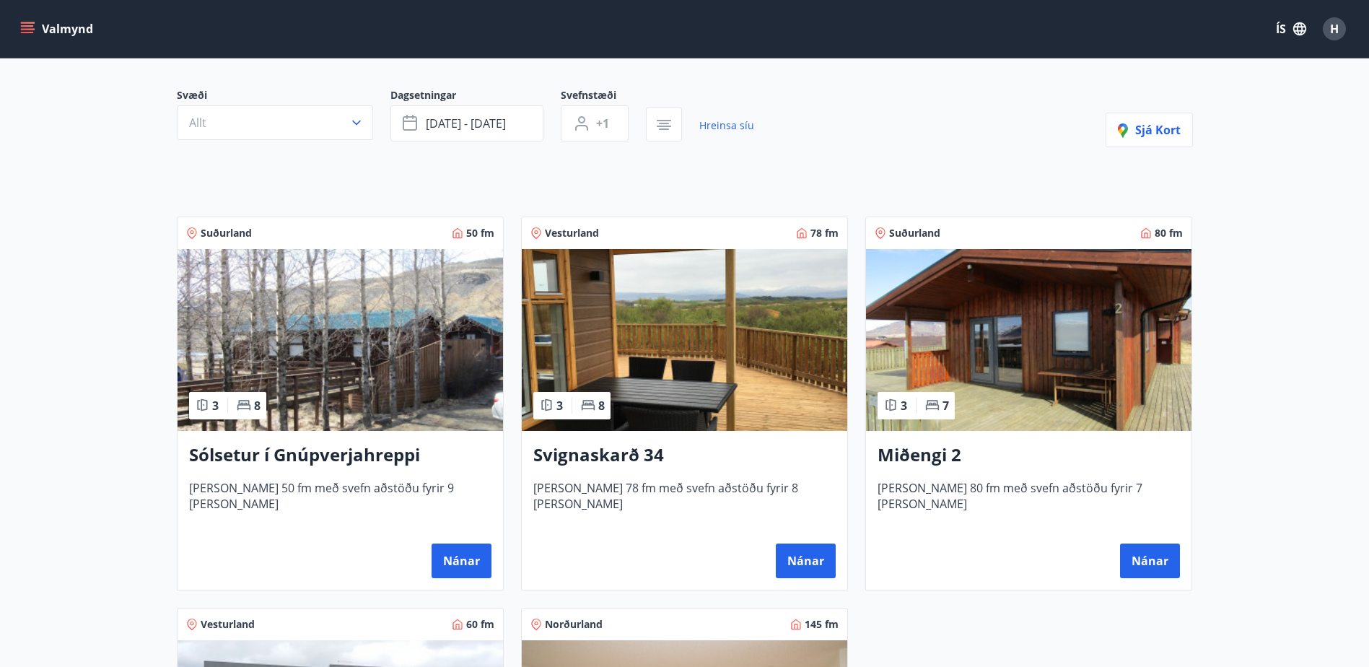
click at [240, 330] on img at bounding box center [339, 340] width 325 height 182
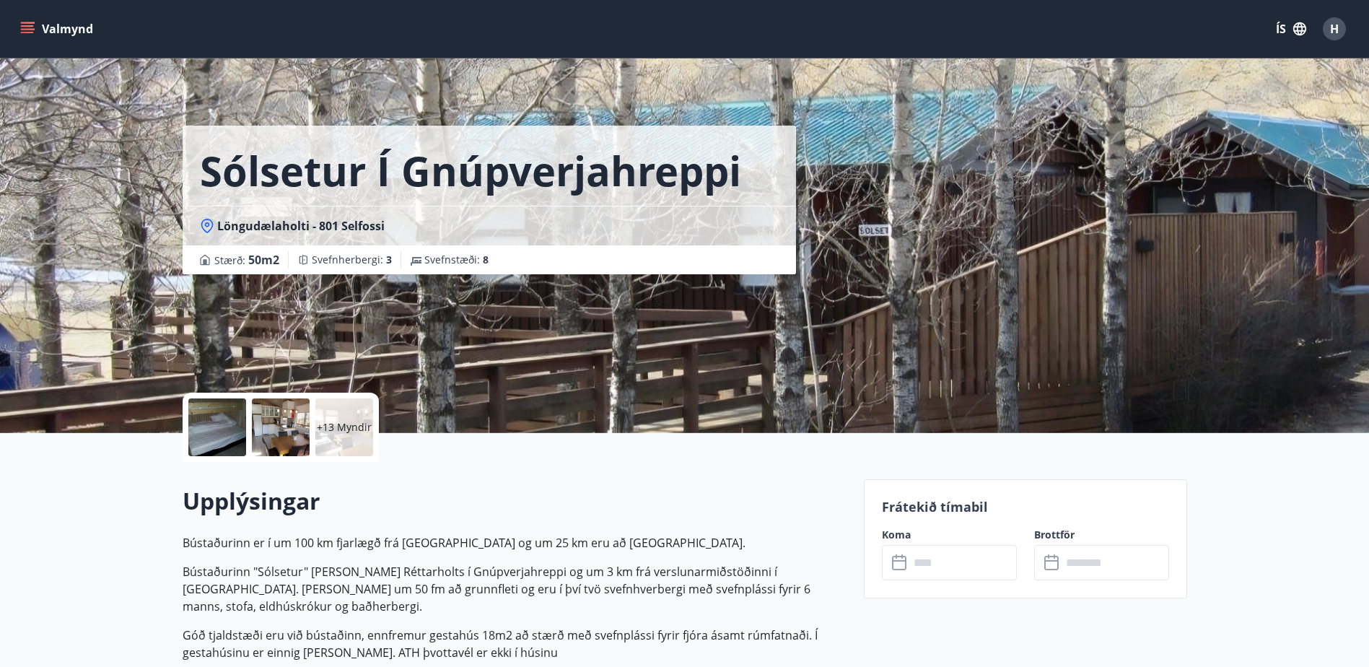
click at [933, 582] on div "Frátekið tímabil Koma ​ ​ Brottför ​ ​" at bounding box center [1025, 538] width 323 height 119
click at [931, 569] on input "text" at bounding box center [962, 562] width 107 height 35
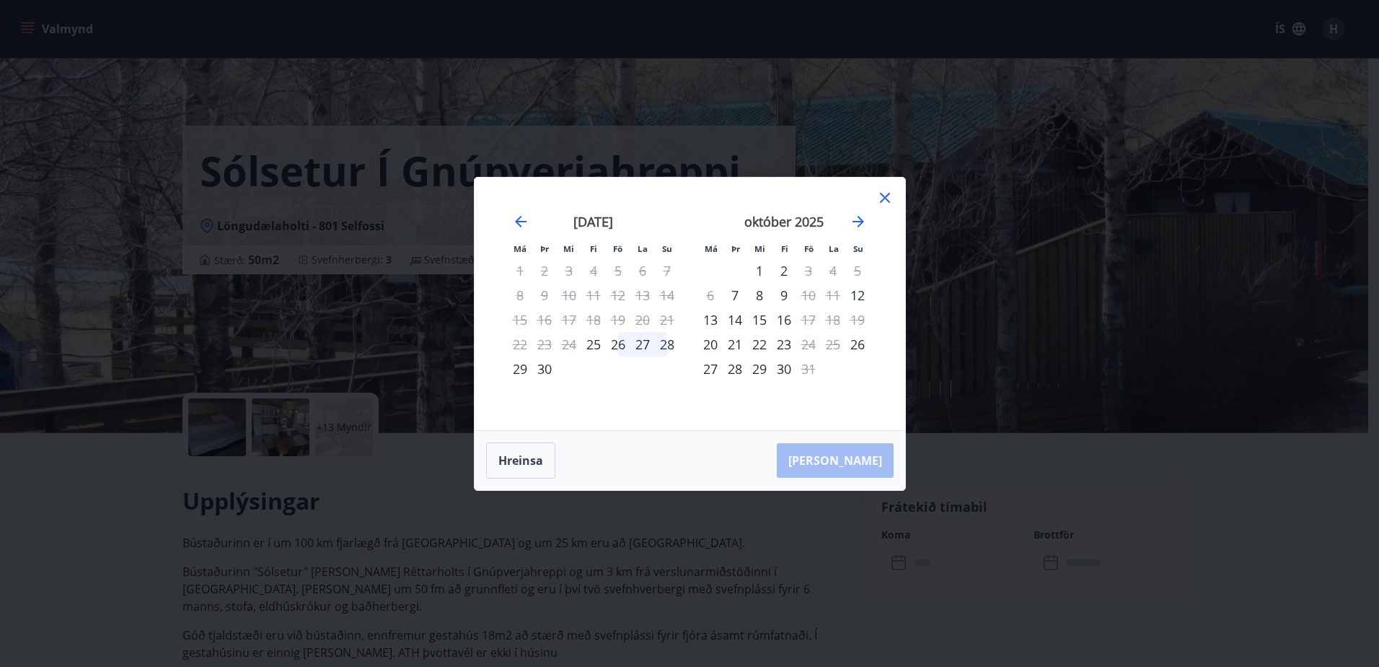
click at [882, 194] on icon at bounding box center [885, 197] width 17 height 17
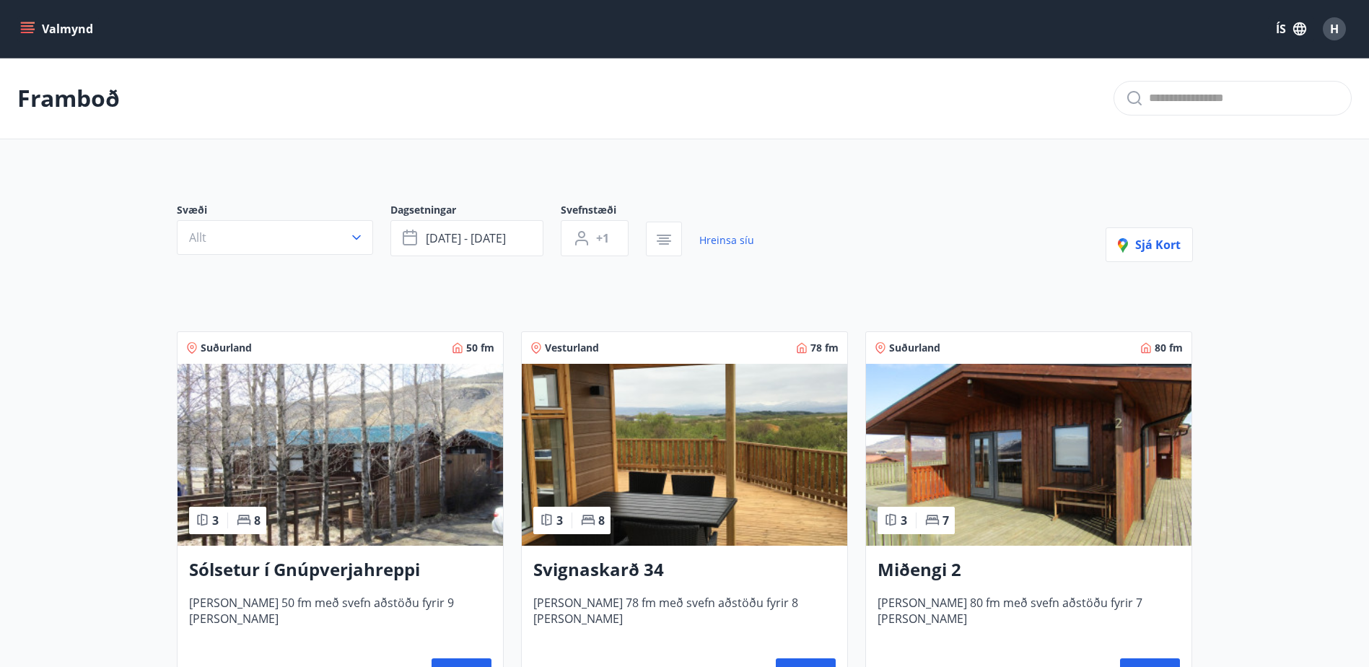
click at [688, 444] on img at bounding box center [684, 455] width 325 height 182
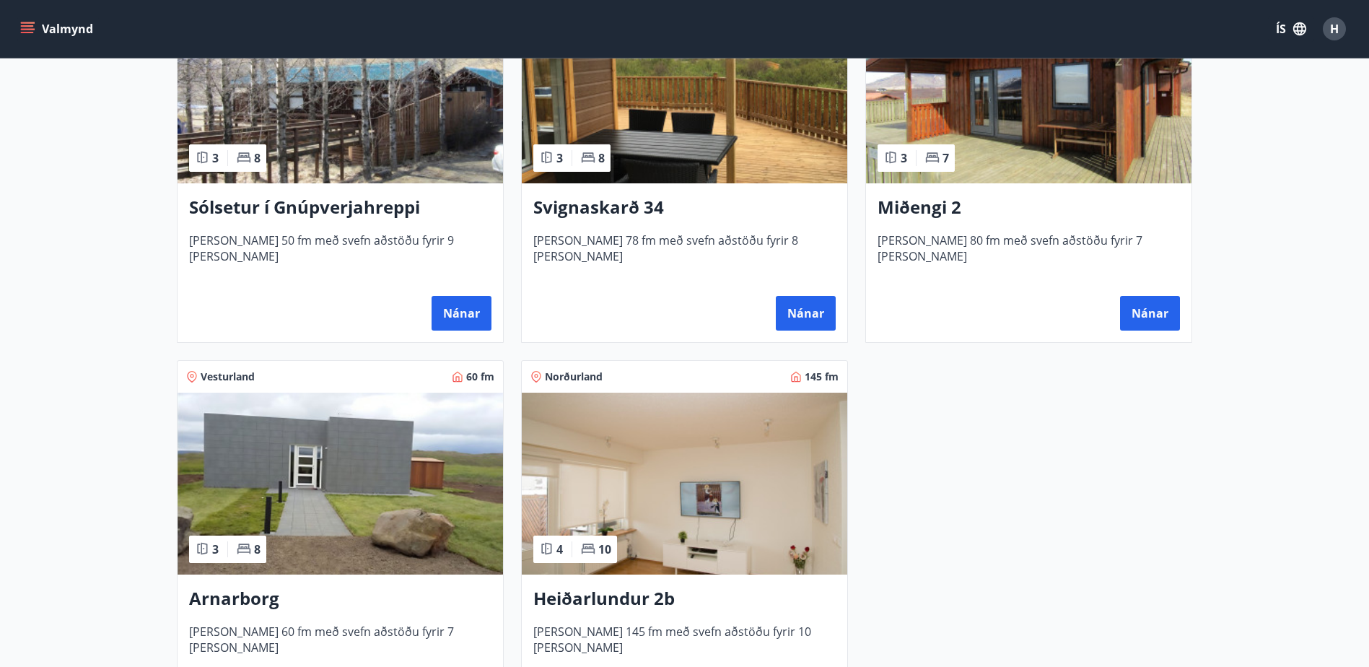
scroll to position [433, 0]
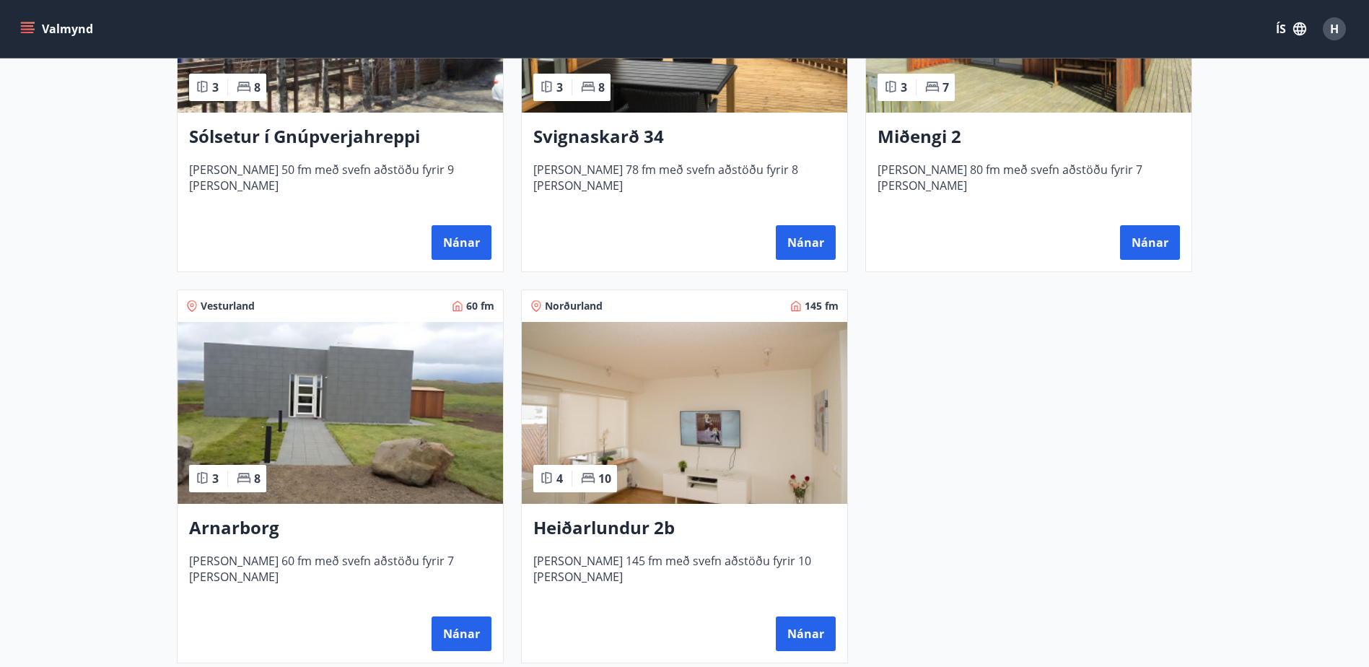
click at [490, 369] on img at bounding box center [339, 413] width 325 height 182
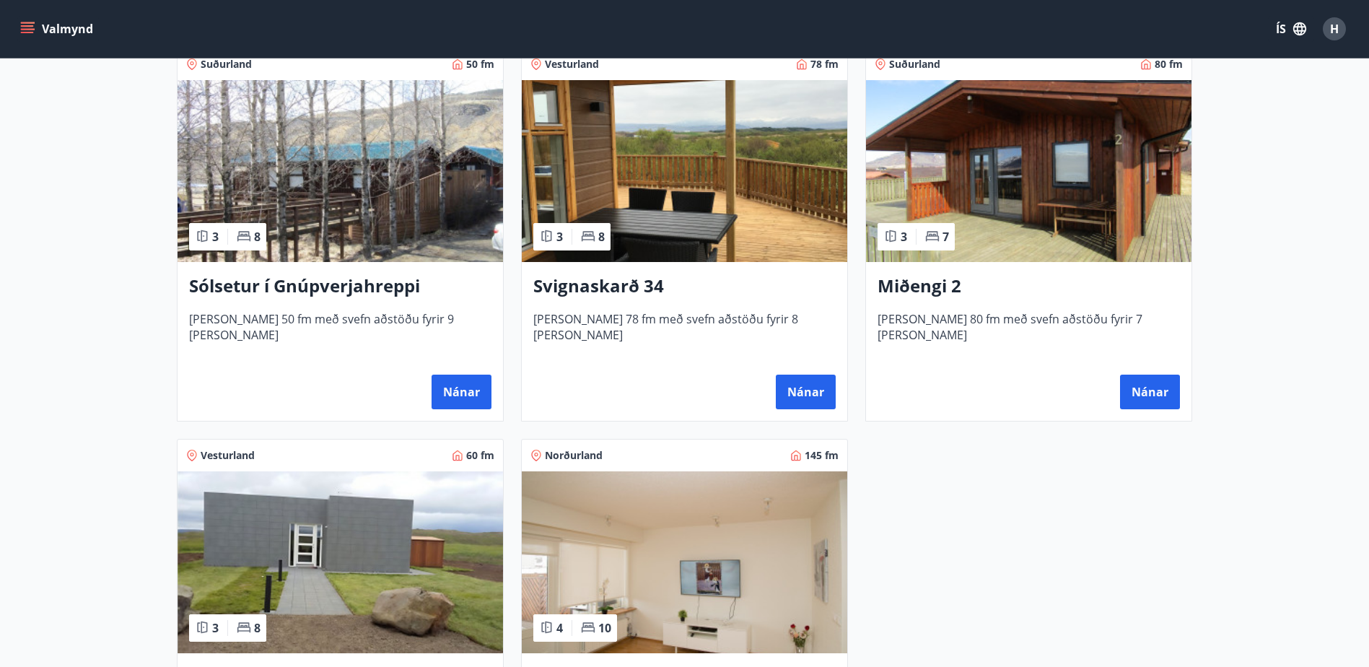
scroll to position [289, 0]
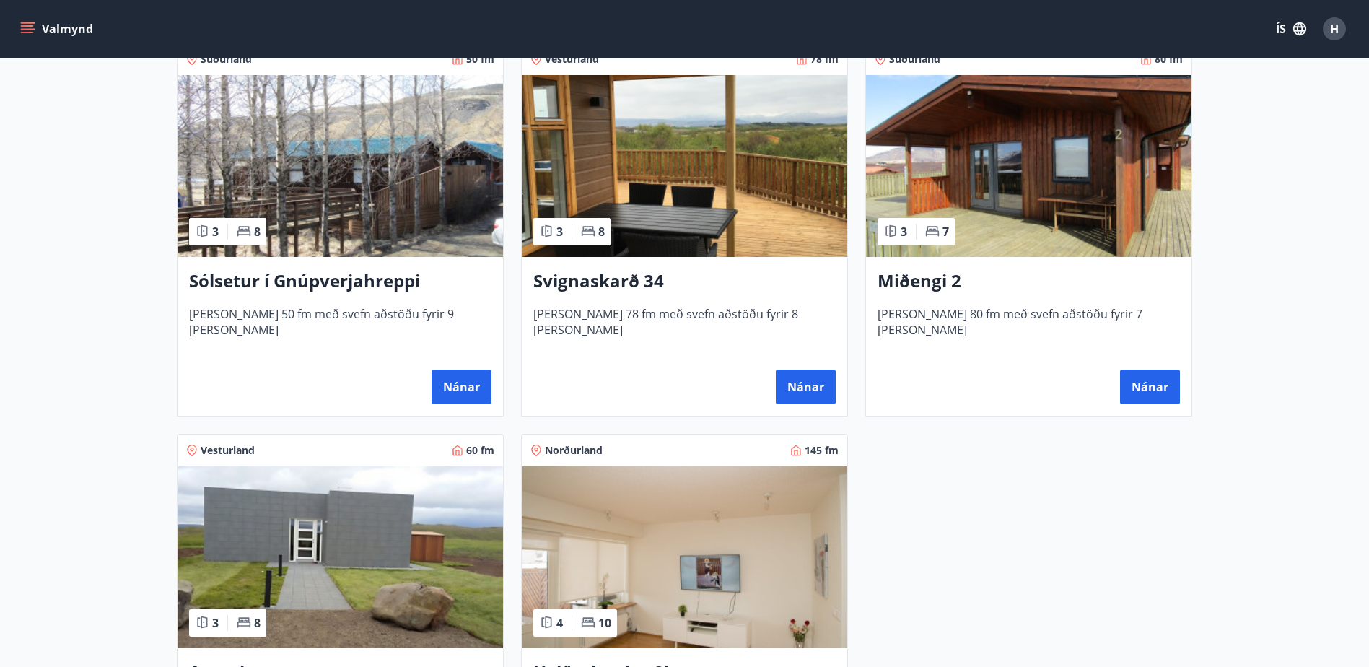
click at [701, 532] on img at bounding box center [684, 557] width 325 height 182
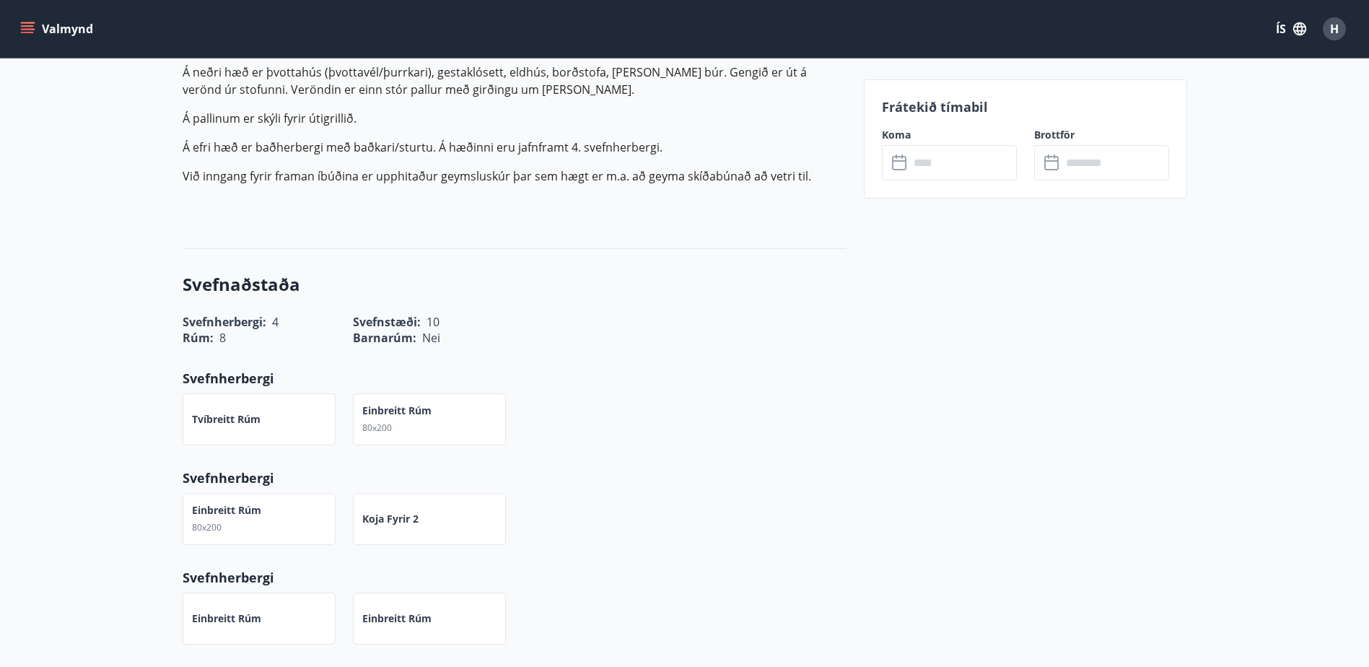
scroll to position [649, 0]
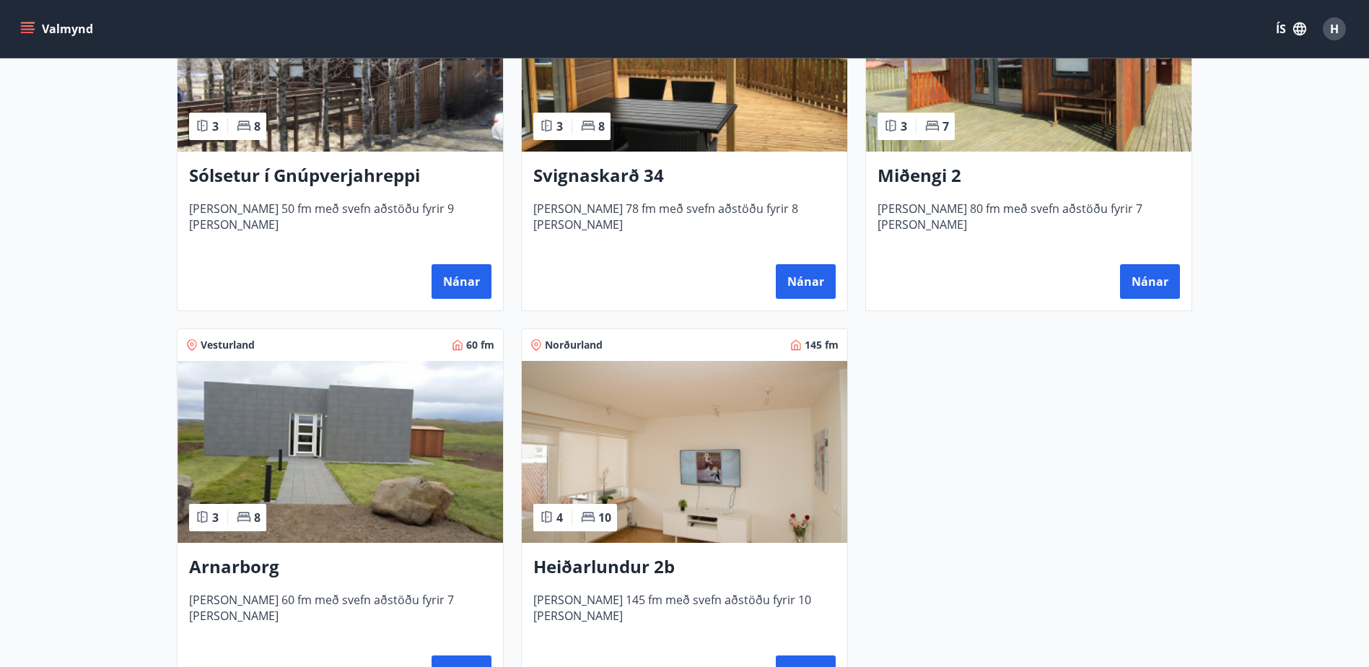
scroll to position [505, 0]
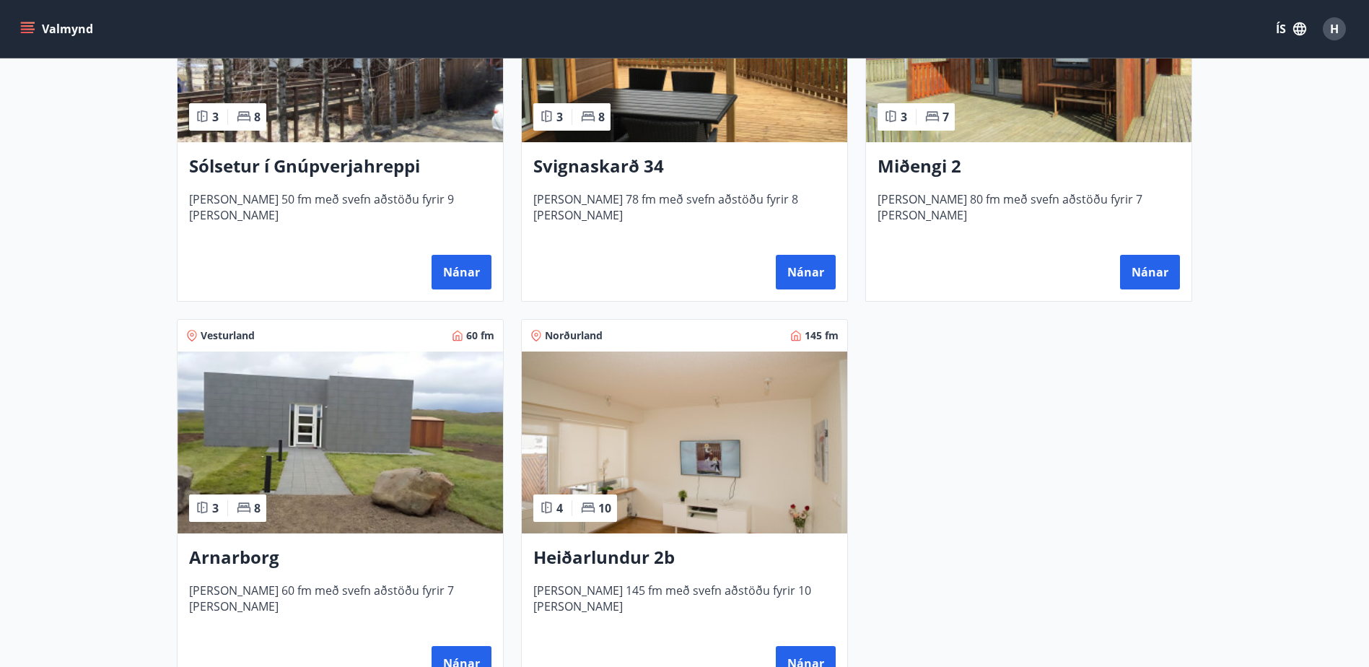
click at [1170, 253] on div "Miðengi 2 [PERSON_NAME] 80 fm með svefn aðstöðu fyrir 7 [PERSON_NAME] Nánar" at bounding box center [1028, 221] width 325 height 159
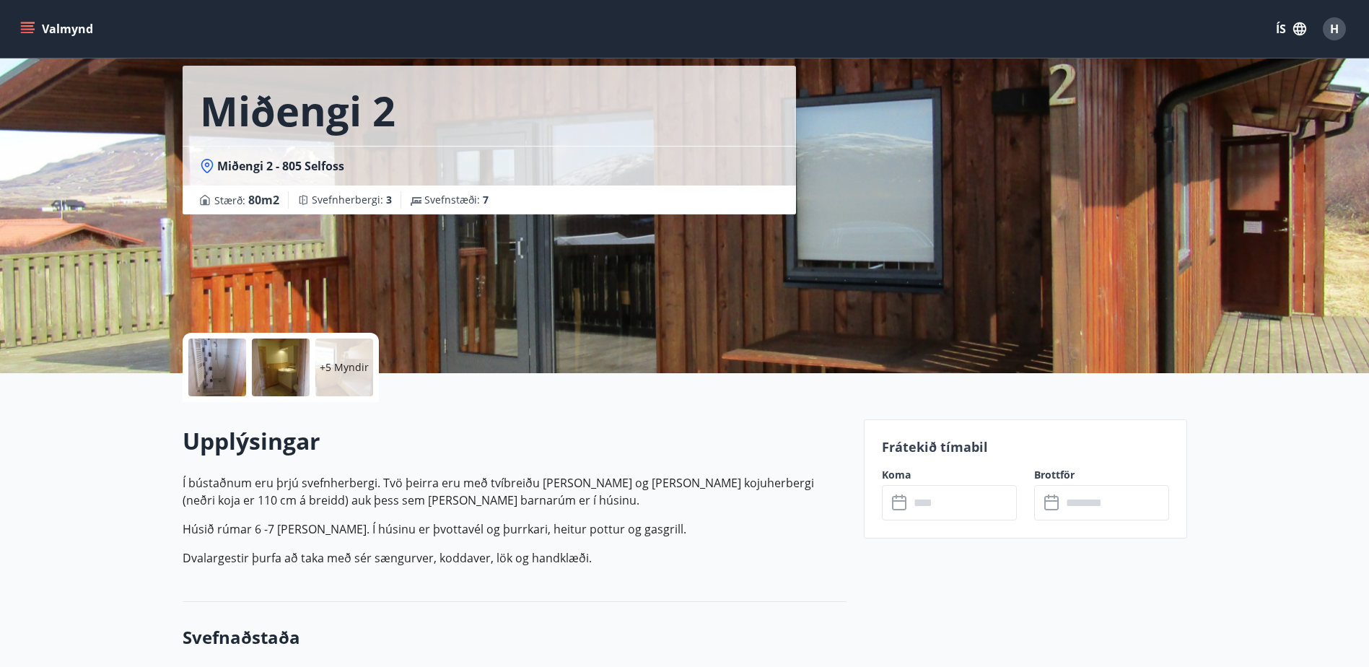
scroll to position [289, 0]
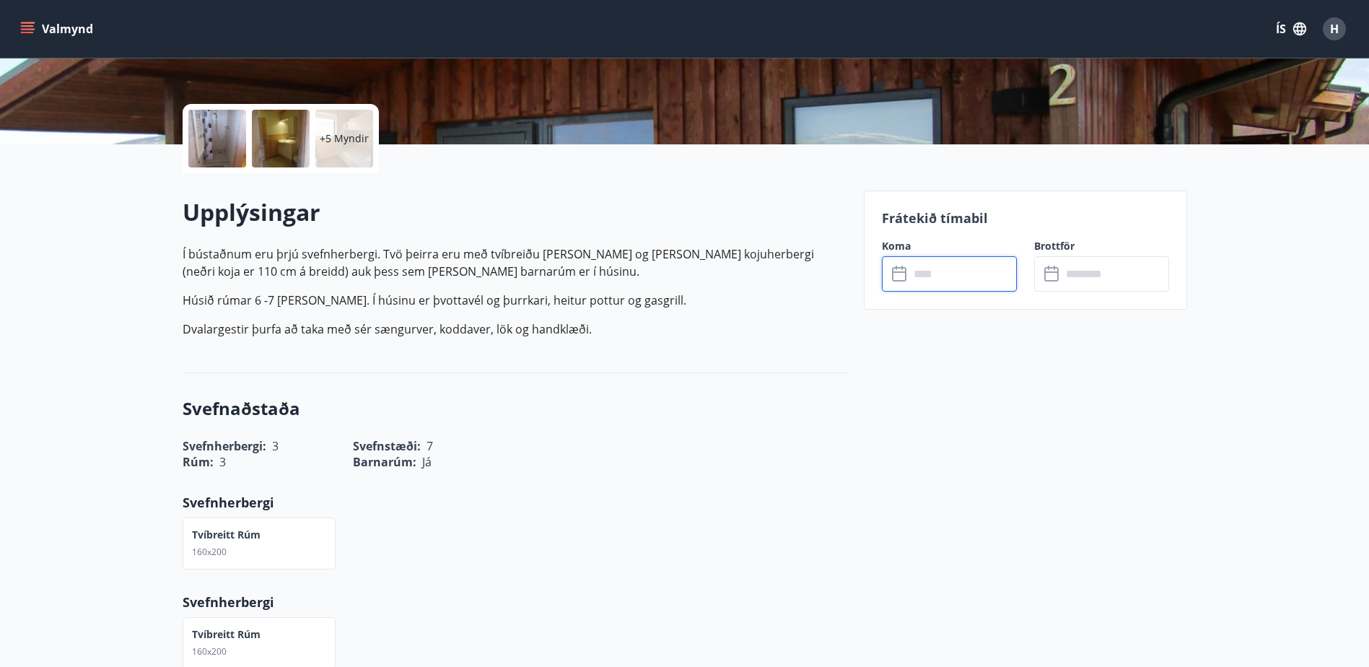
click at [942, 271] on input "text" at bounding box center [962, 273] width 107 height 35
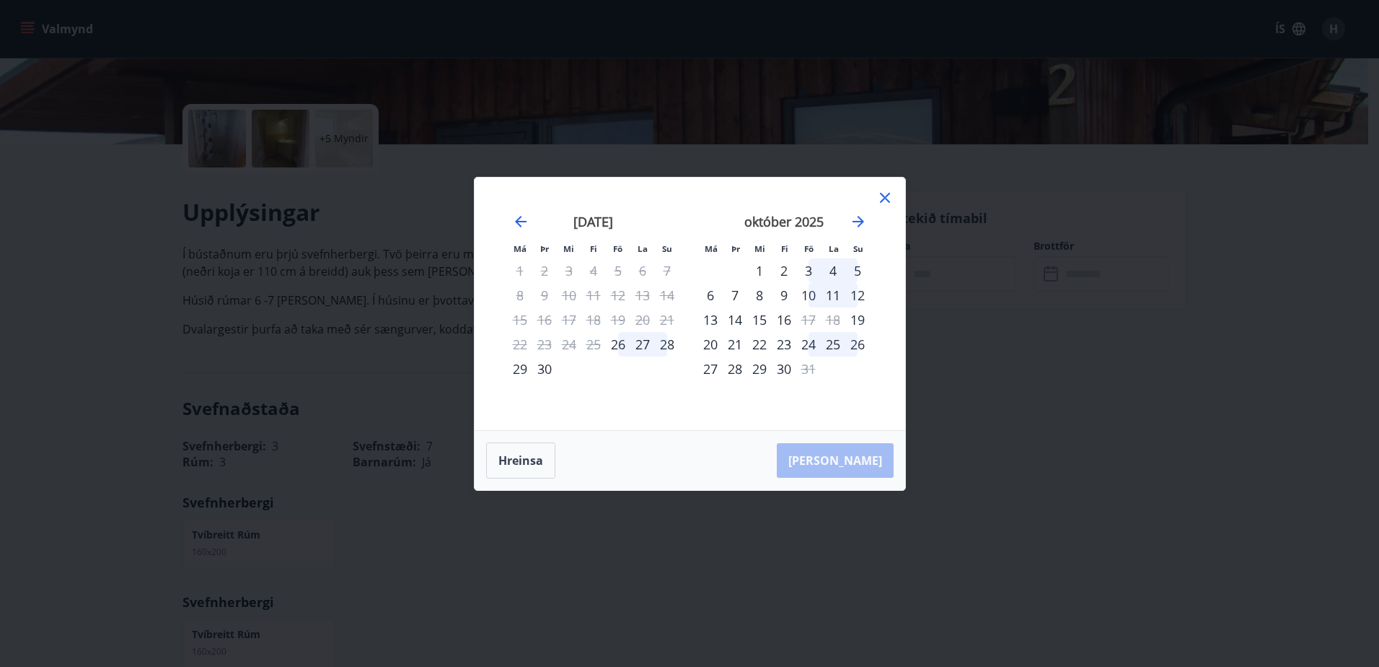
click at [778, 323] on div "16" at bounding box center [784, 319] width 25 height 25
click at [807, 315] on div "17" at bounding box center [808, 319] width 25 height 25
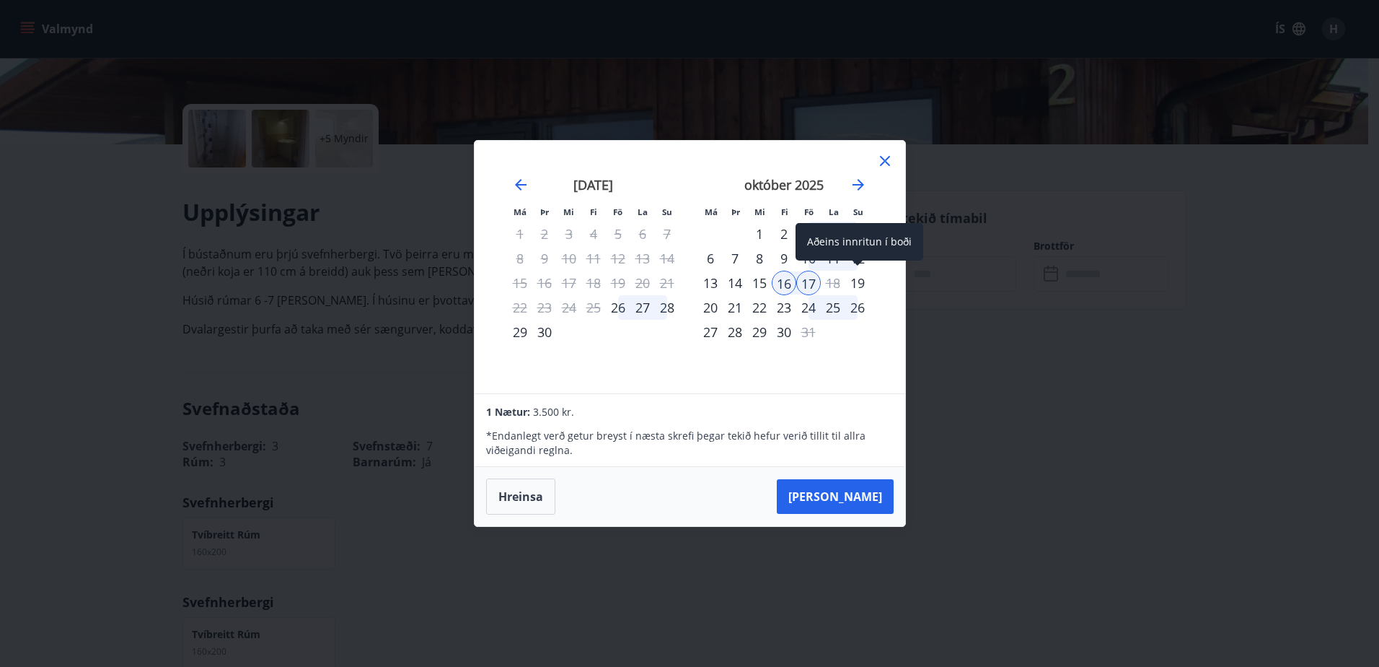
click at [855, 286] on div "19" at bounding box center [858, 283] width 25 height 25
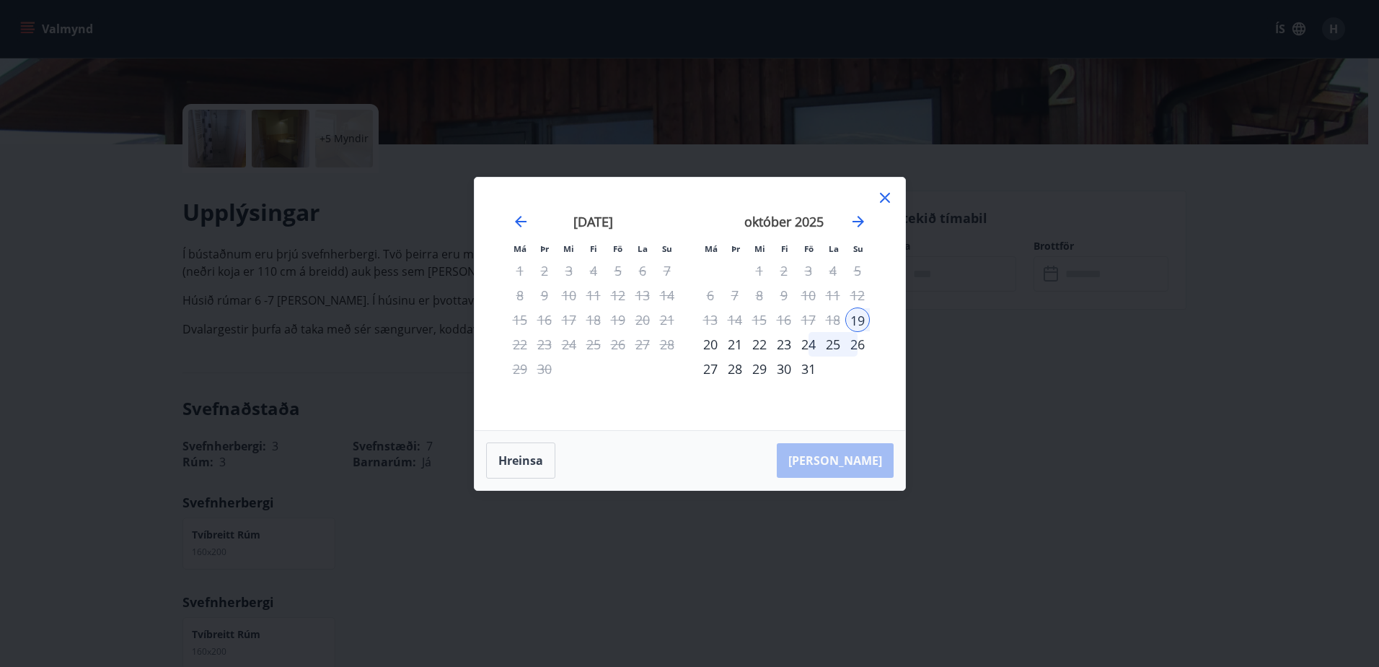
click at [709, 343] on div "20" at bounding box center [710, 344] width 25 height 25
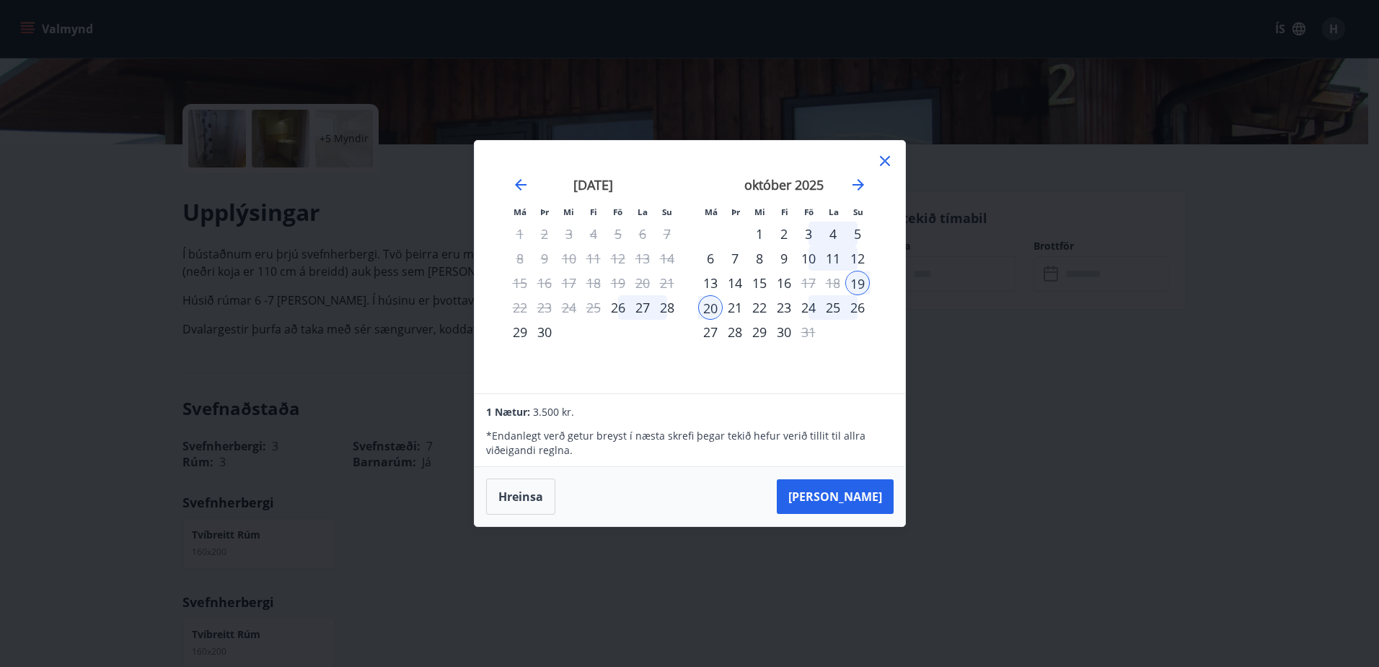
click at [743, 310] on div "21" at bounding box center [735, 307] width 25 height 25
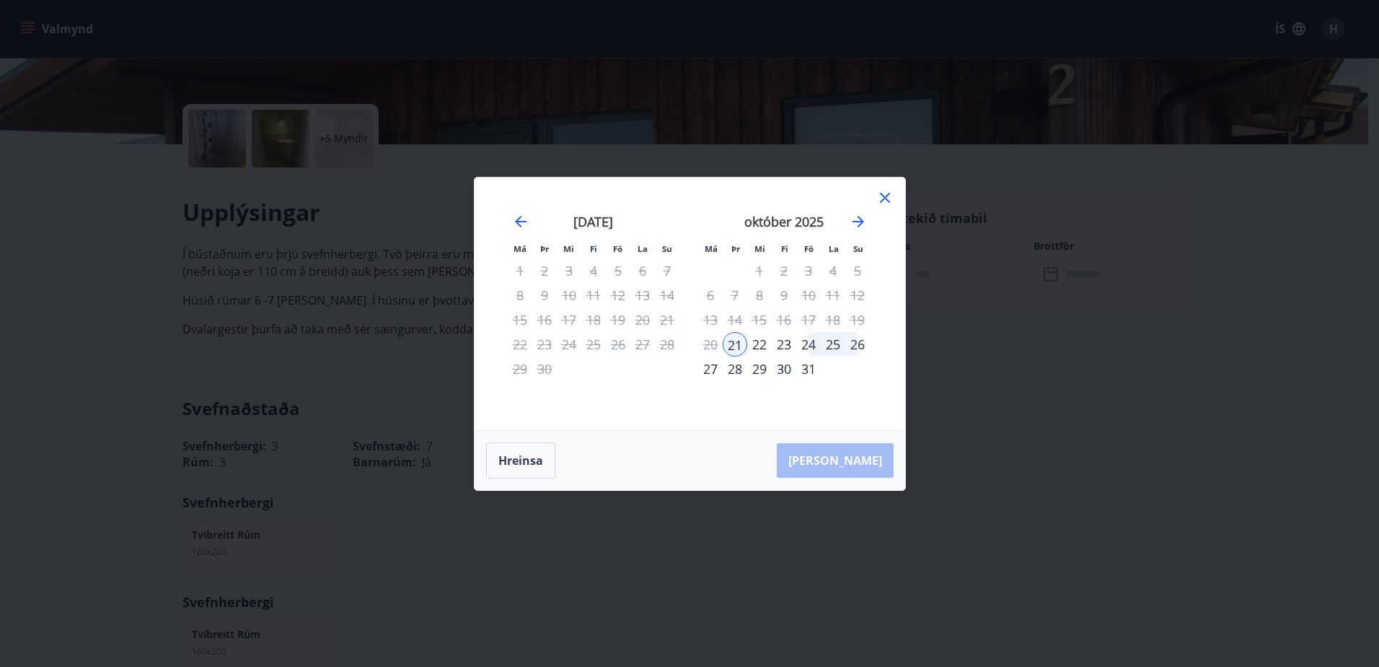
click at [712, 345] on div "20" at bounding box center [710, 344] width 25 height 25
click at [714, 348] on div "20" at bounding box center [710, 344] width 25 height 25
click at [738, 345] on div "21" at bounding box center [735, 344] width 25 height 25
click at [852, 316] on div "19" at bounding box center [858, 319] width 25 height 25
click at [842, 319] on div "18" at bounding box center [833, 319] width 25 height 25
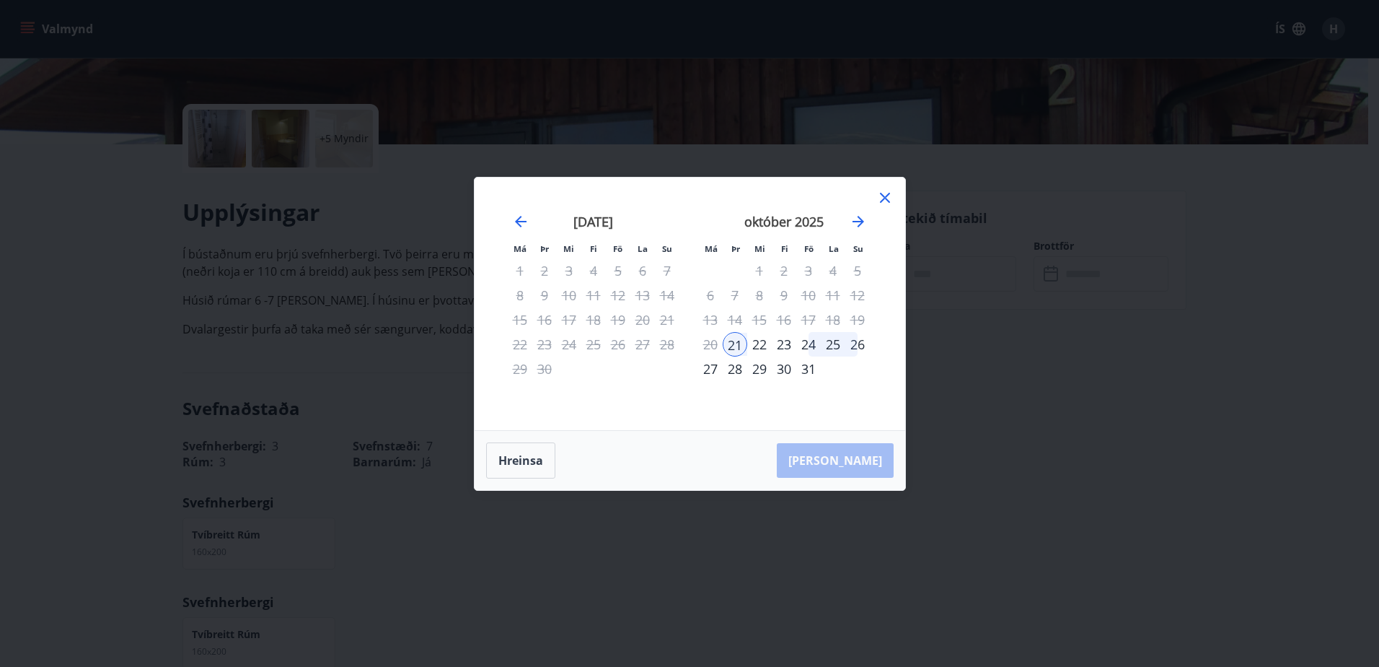
click at [838, 319] on div "18" at bounding box center [833, 319] width 25 height 25
click at [780, 323] on div "16" at bounding box center [784, 319] width 25 height 25
click at [724, 364] on div "28" at bounding box center [735, 368] width 25 height 25
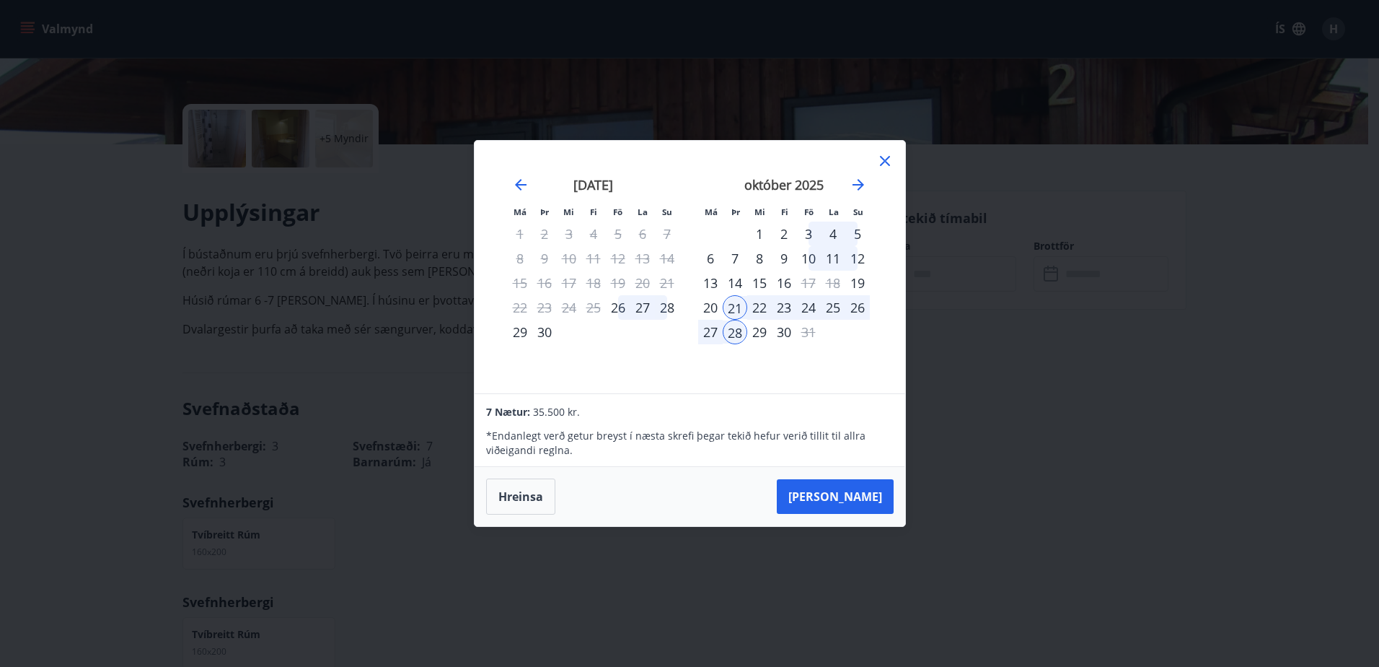
click at [711, 346] on div "[DATE] 1 2 3 4 5 6 7 8 9 10 11 12 13 14 15 16 17 18 19 20 21 22 23 24 25 26 27 …" at bounding box center [784, 276] width 190 height 237
click at [741, 330] on div "28" at bounding box center [735, 332] width 25 height 25
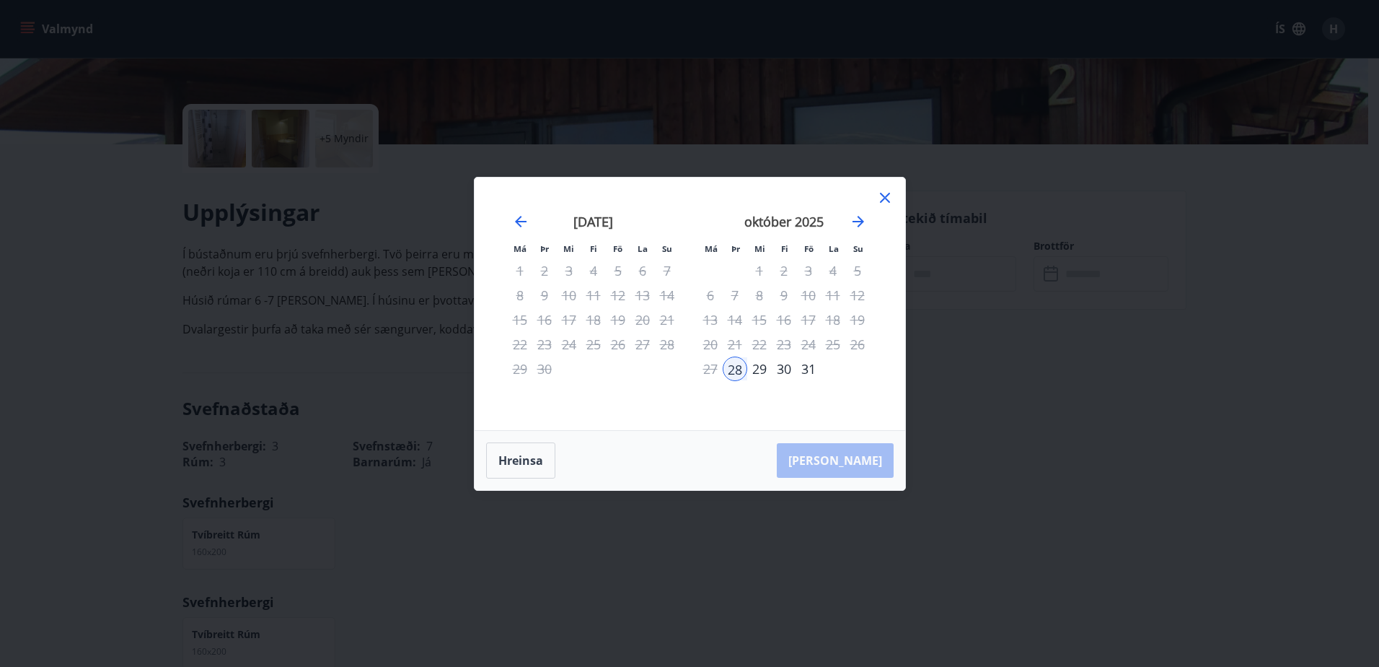
click at [822, 303] on div "11" at bounding box center [833, 295] width 25 height 25
click at [791, 320] on div "16" at bounding box center [784, 319] width 25 height 25
drag, startPoint x: 537, startPoint y: 219, endPoint x: 560, endPoint y: 229, distance: 25.2
click at [535, 219] on div "[DATE]" at bounding box center [594, 226] width 172 height 63
click at [859, 227] on icon "Move forward to switch to the next month." at bounding box center [858, 221] width 17 height 17
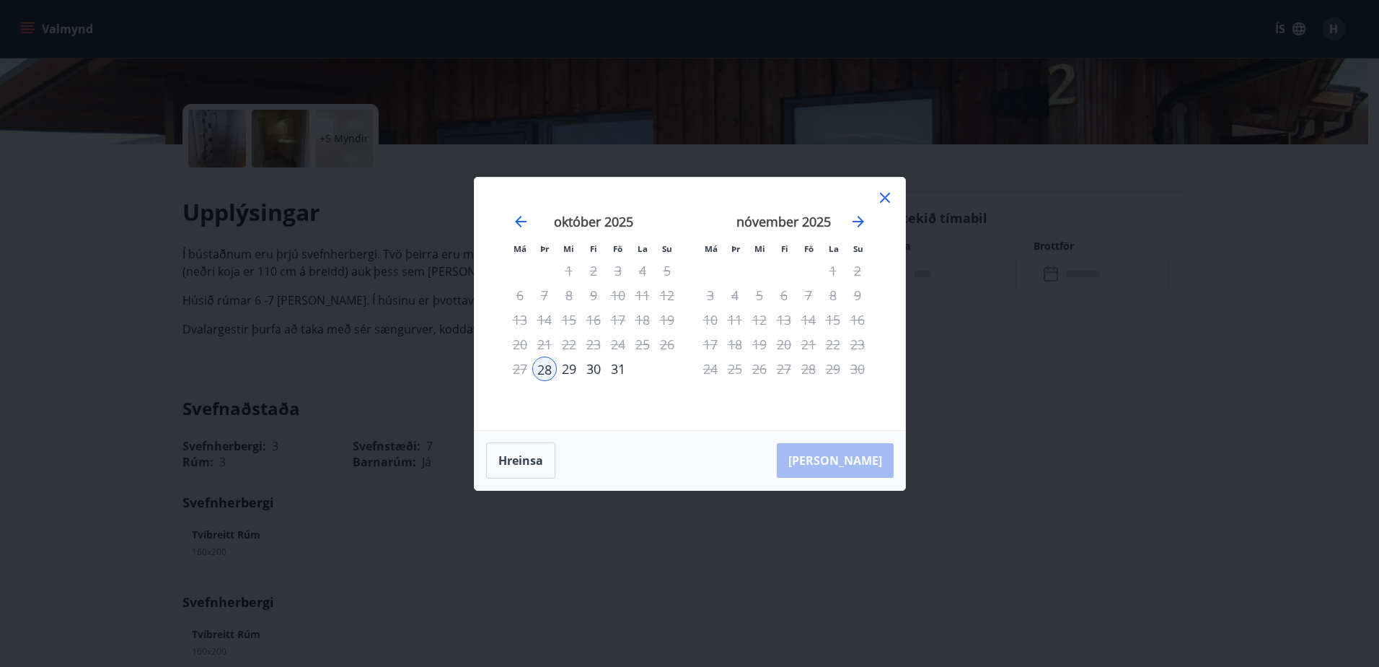
click at [534, 222] on div "október 2025" at bounding box center [594, 226] width 172 height 63
click at [527, 221] on icon "Move backward to switch to the previous month." at bounding box center [520, 221] width 17 height 17
click at [739, 357] on div "28" at bounding box center [735, 368] width 25 height 25
drag, startPoint x: 743, startPoint y: 362, endPoint x: 790, endPoint y: 342, distance: 51.1
click at [743, 363] on div "28" at bounding box center [735, 368] width 25 height 25
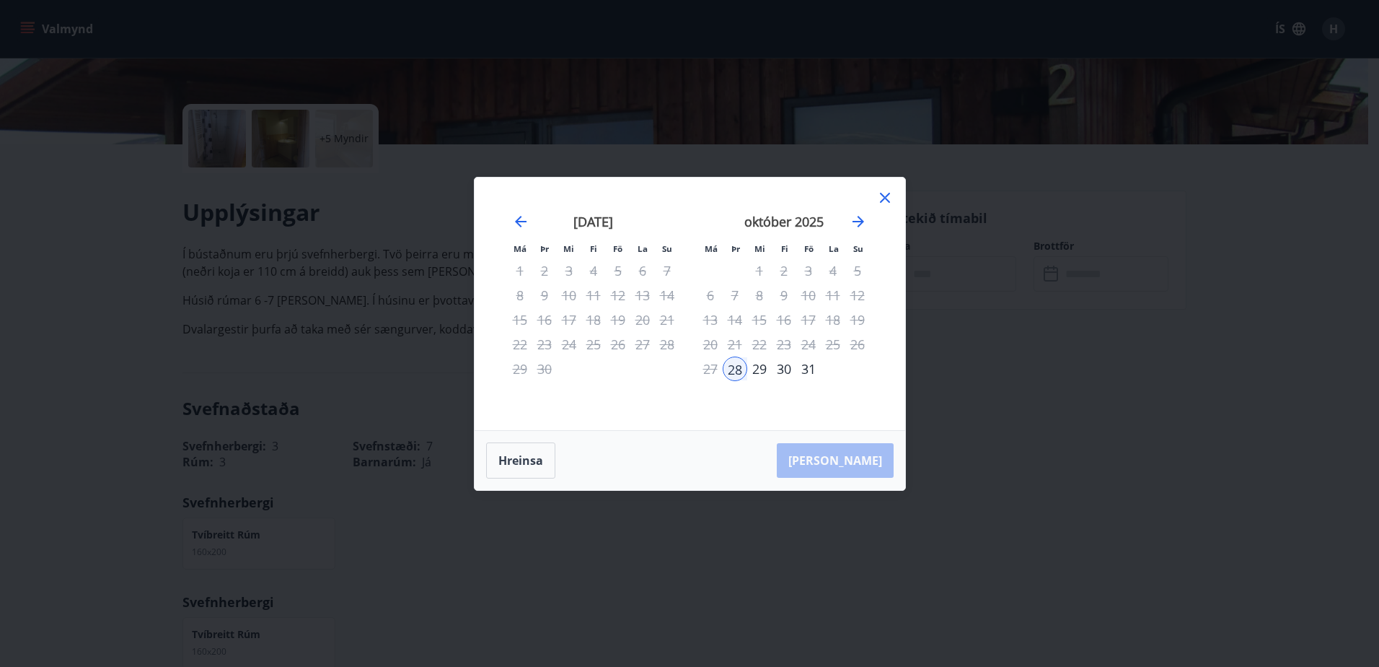
click at [801, 323] on div "17" at bounding box center [808, 319] width 25 height 25
click at [887, 202] on icon at bounding box center [885, 197] width 17 height 17
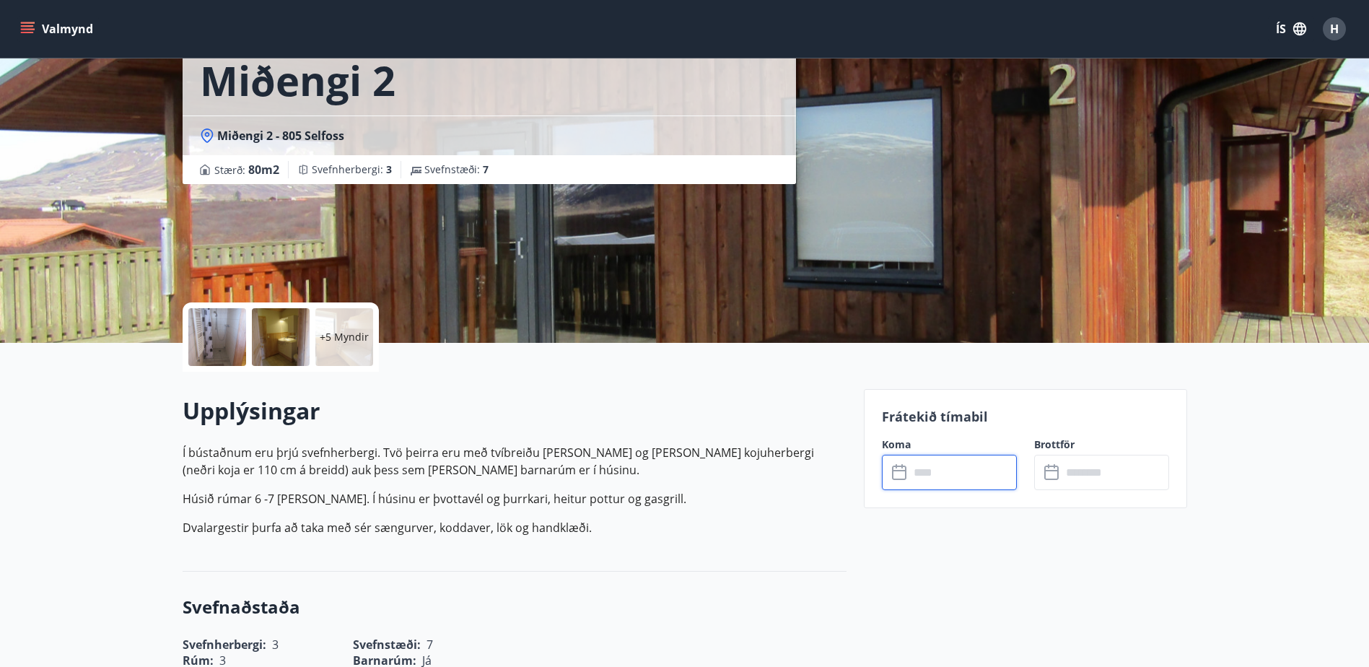
scroll to position [72, 0]
